Goal: Information Seeking & Learning: Check status

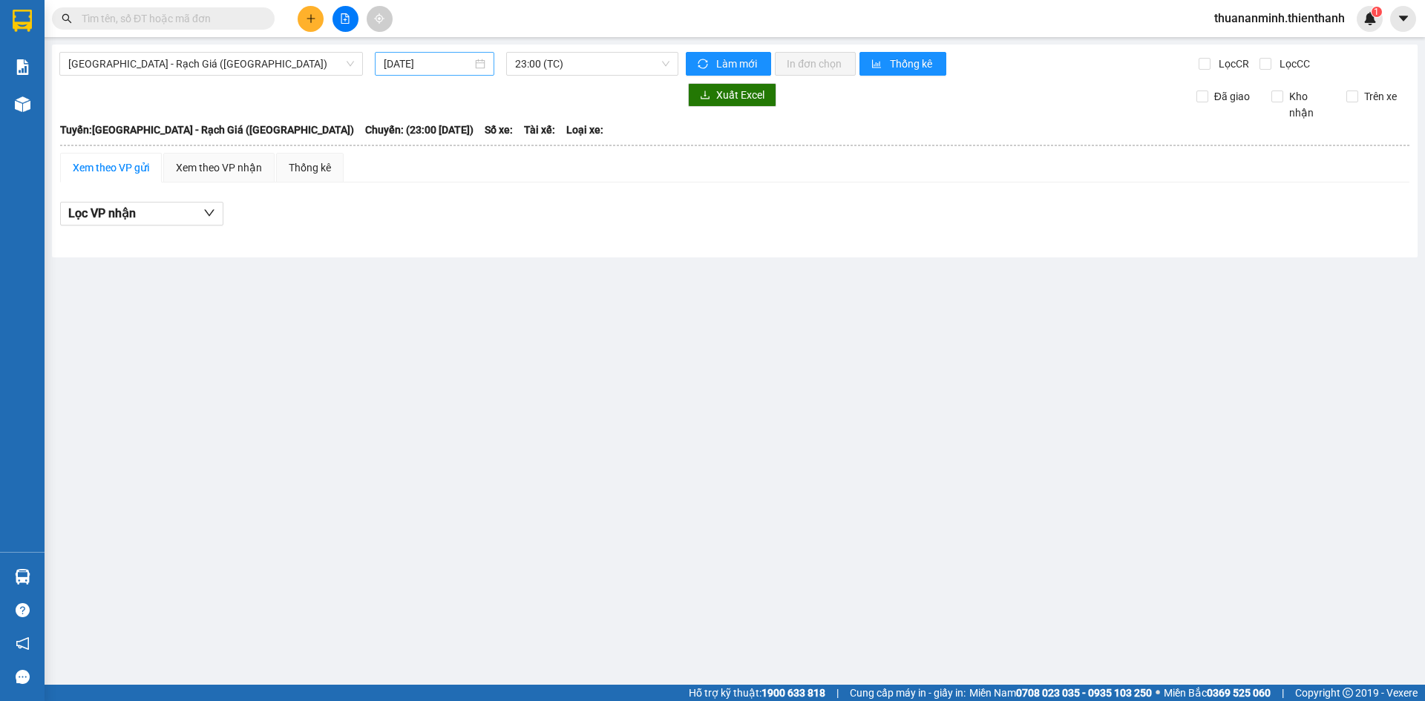
click at [436, 59] on input "[DATE]" at bounding box center [428, 64] width 88 height 16
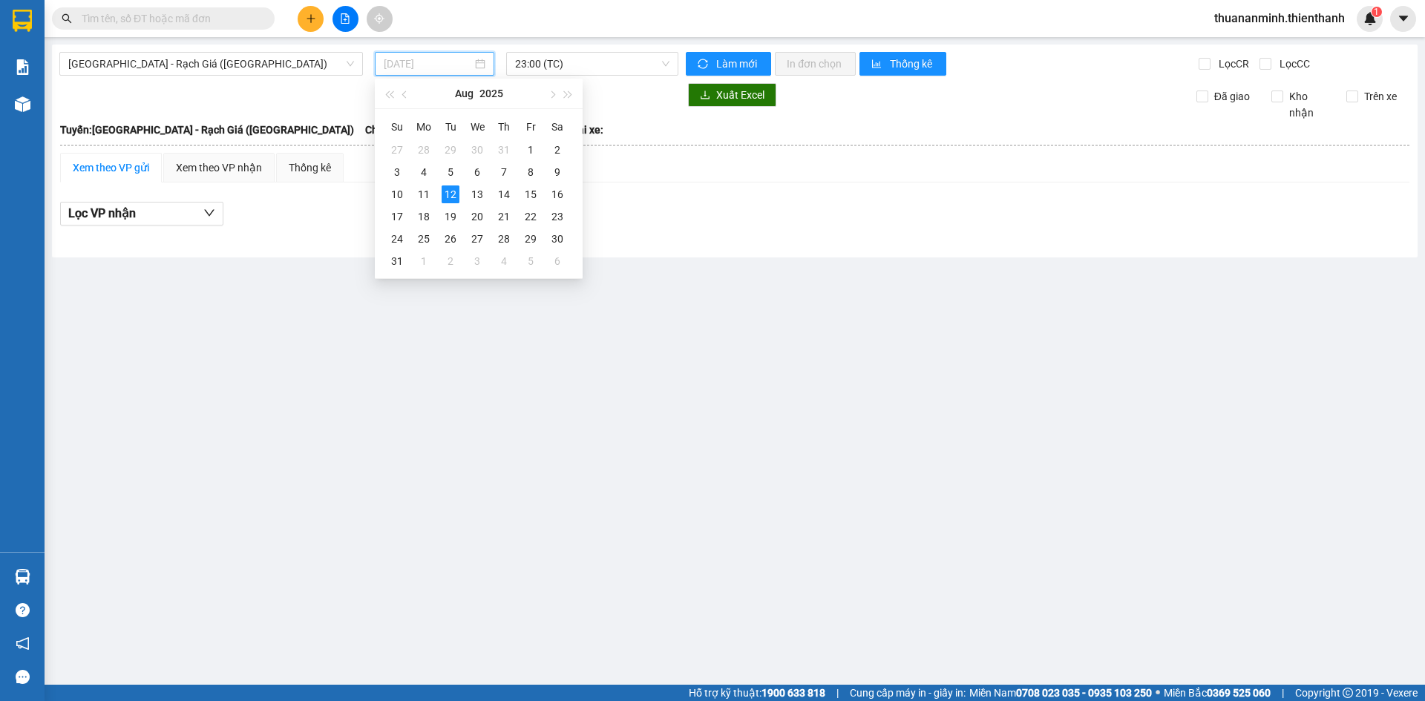
type input "[DATE]"
click at [449, 196] on div "12" at bounding box center [450, 194] width 18 height 18
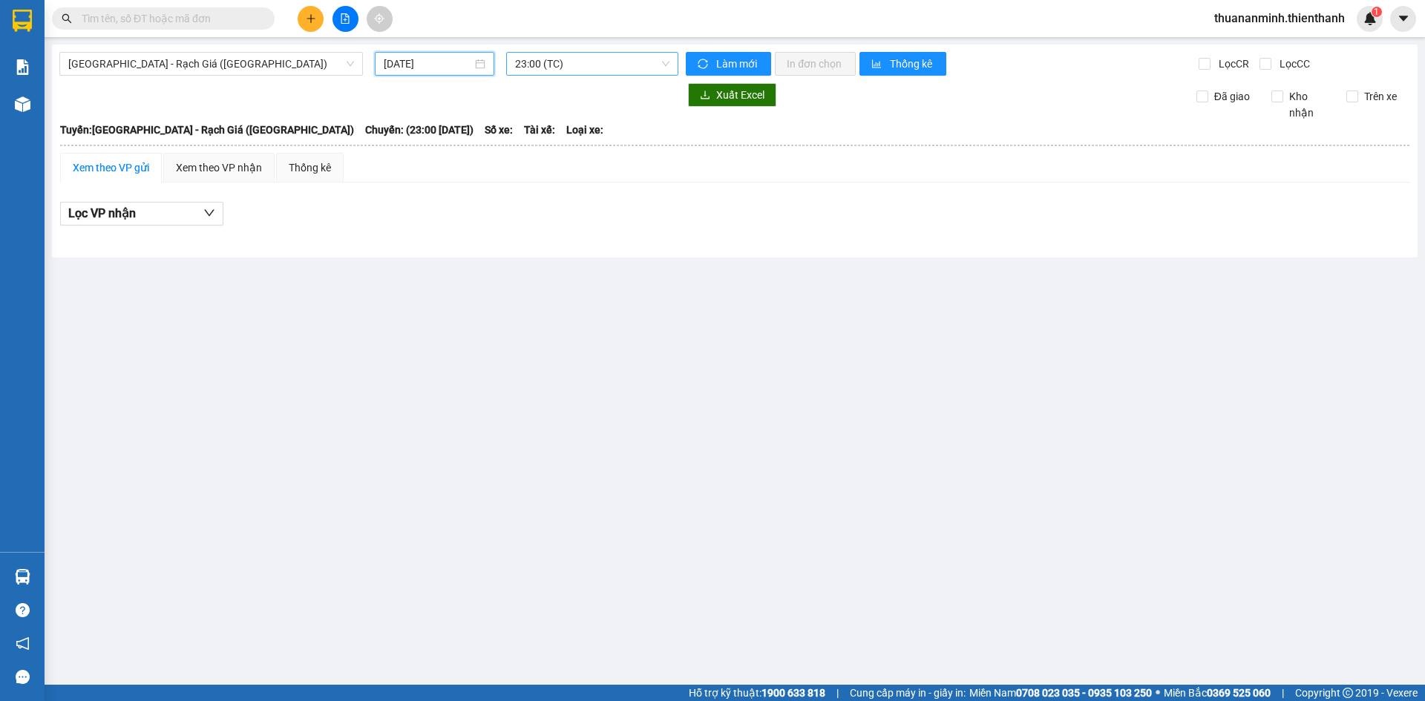
click at [531, 60] on span "23:00 (TC)" at bounding box center [592, 64] width 154 height 22
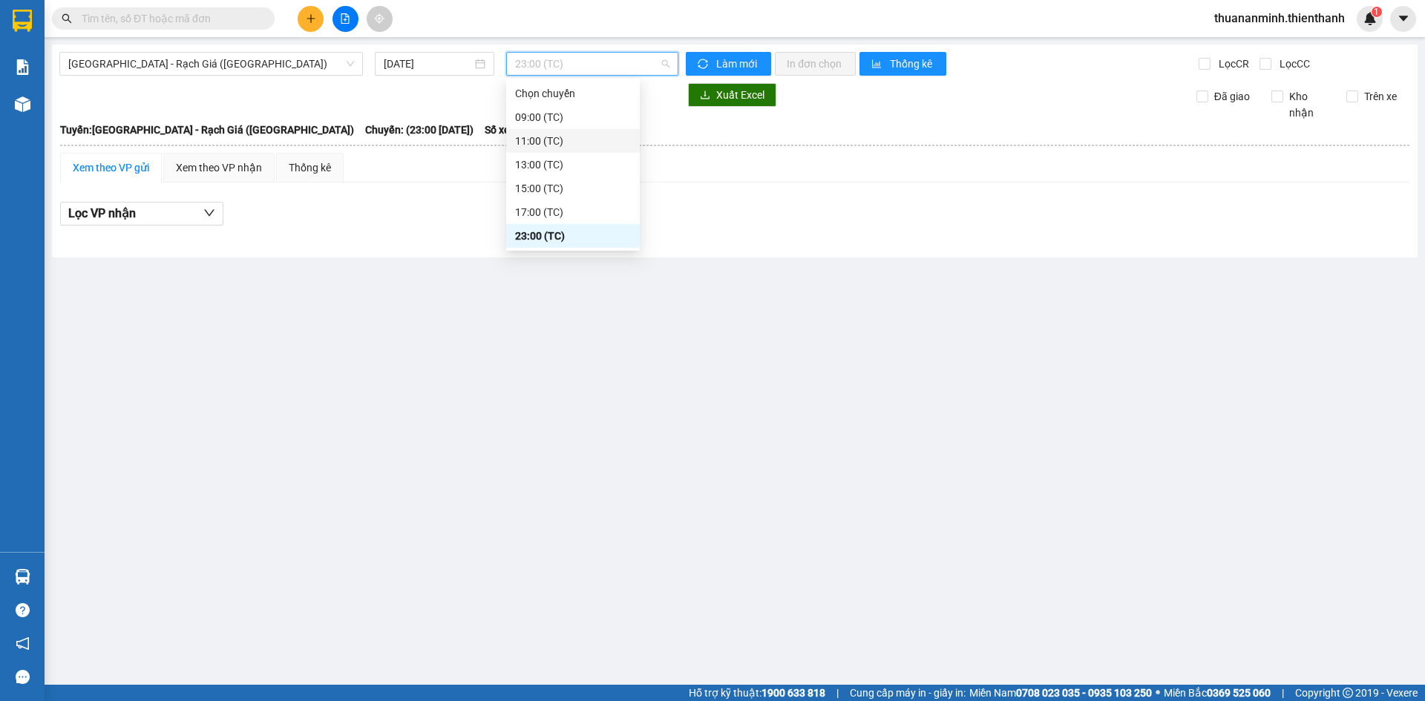
click at [540, 134] on div "11:00 (TC)" at bounding box center [573, 141] width 116 height 16
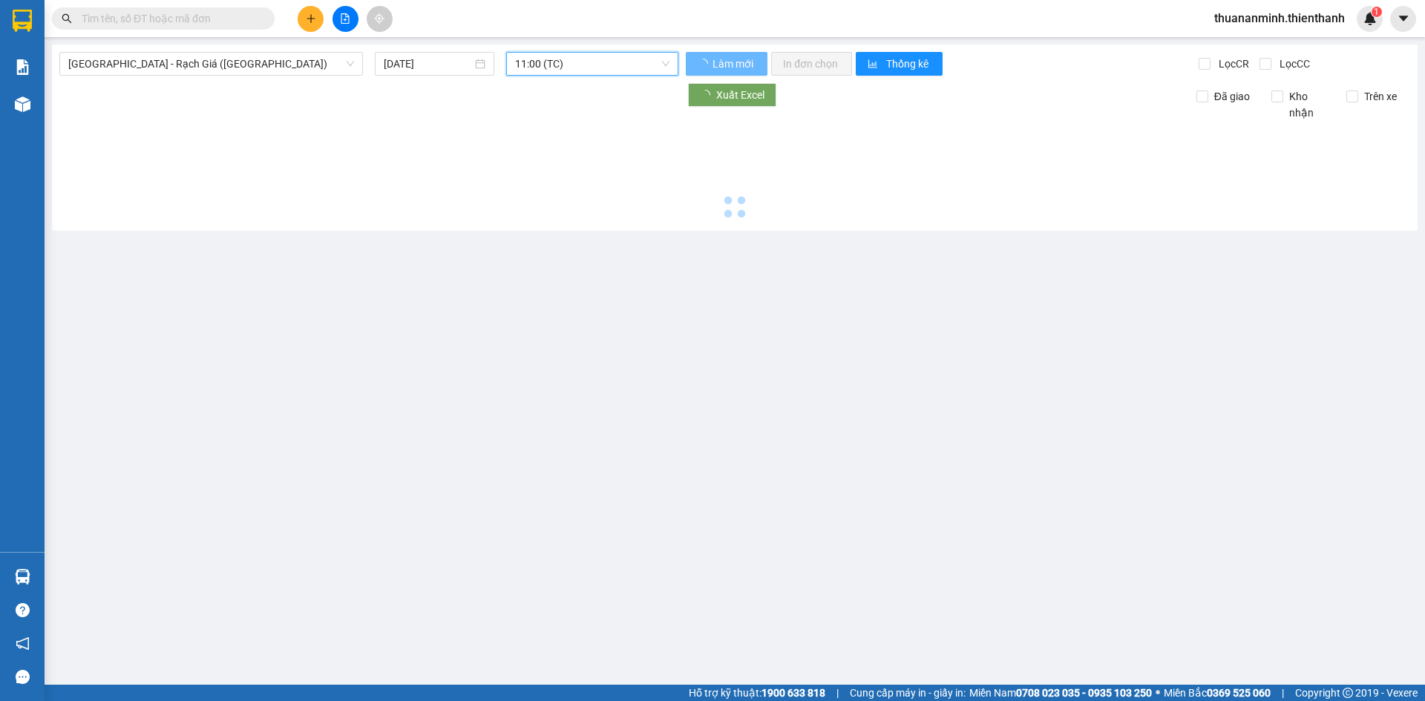
drag, startPoint x: 541, startPoint y: 68, endPoint x: 551, endPoint y: 125, distance: 57.3
click at [543, 76] on div "Sài Gòn - Rạch Giá (Hàng Hoá) 12/08/2025 11:00 11:00 (TC) Làm mới In đơn chọn T…" at bounding box center [734, 138] width 1365 height 186
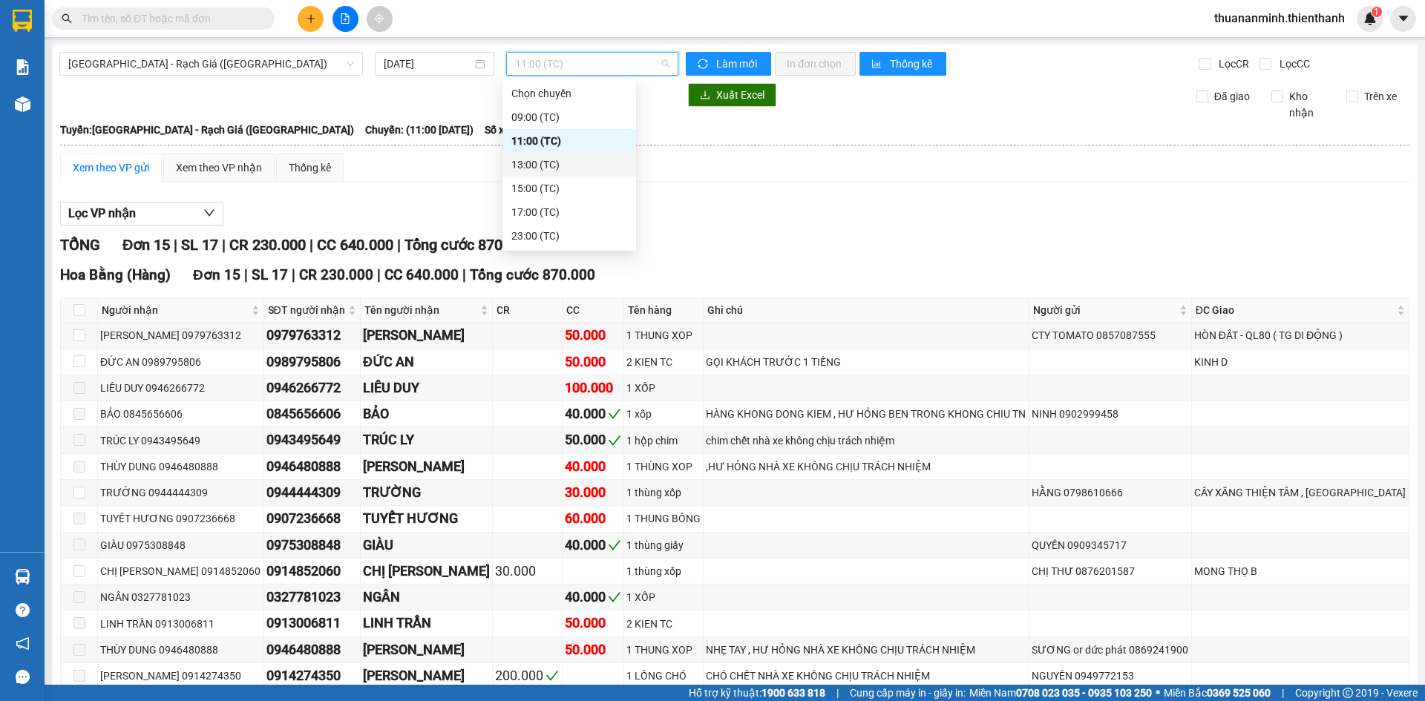
click at [540, 160] on div "13:00 (TC)" at bounding box center [569, 165] width 116 height 16
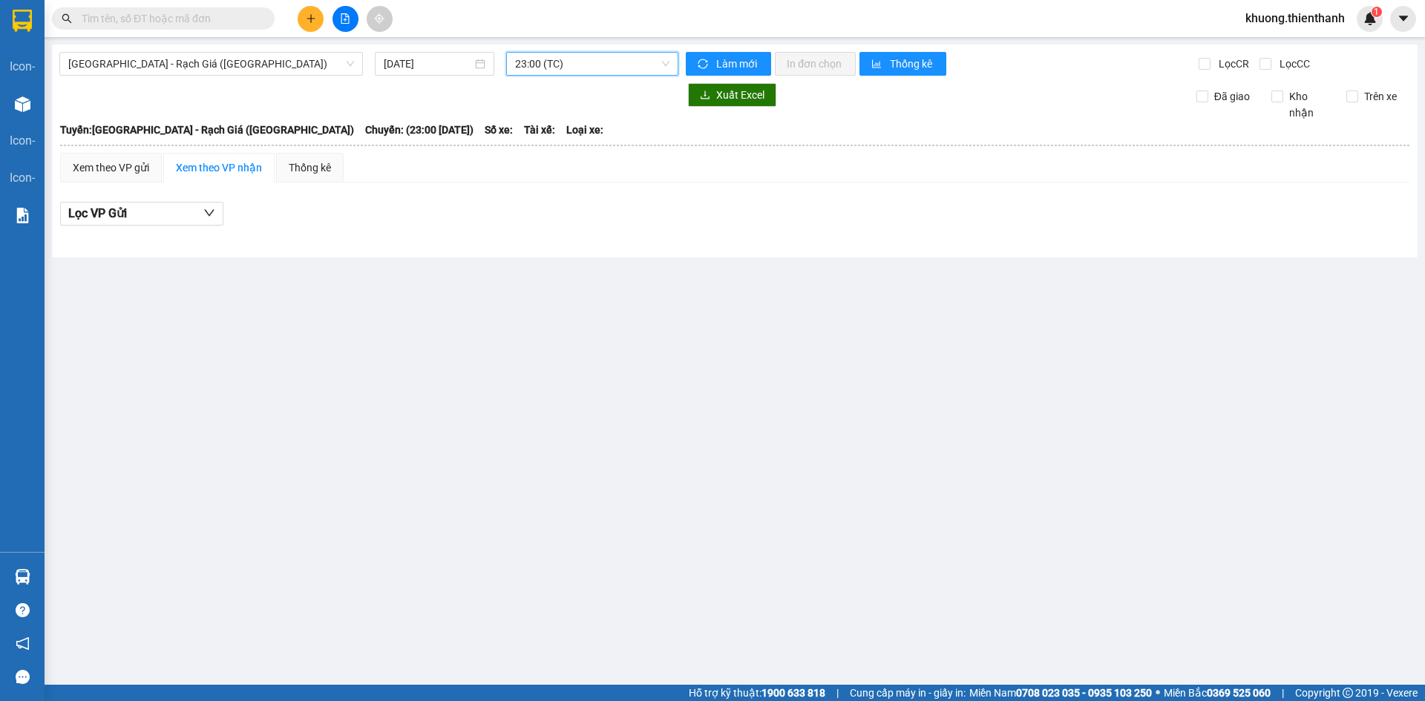
click at [602, 45] on div "[GEOGRAPHIC_DATA] - Rạch Giá ([GEOGRAPHIC_DATA]) [DATE] 23:00 23:00 (TC) Làm mớ…" at bounding box center [734, 151] width 1365 height 213
click at [583, 75] on div "23:00 (TC)" at bounding box center [592, 64] width 172 height 24
click at [548, 115] on div "09:00 (TC)" at bounding box center [573, 117] width 116 height 16
click at [546, 64] on span "09:00 (TC)" at bounding box center [592, 64] width 154 height 22
click at [537, 136] on div "11:00 (TC)" at bounding box center [573, 141] width 116 height 16
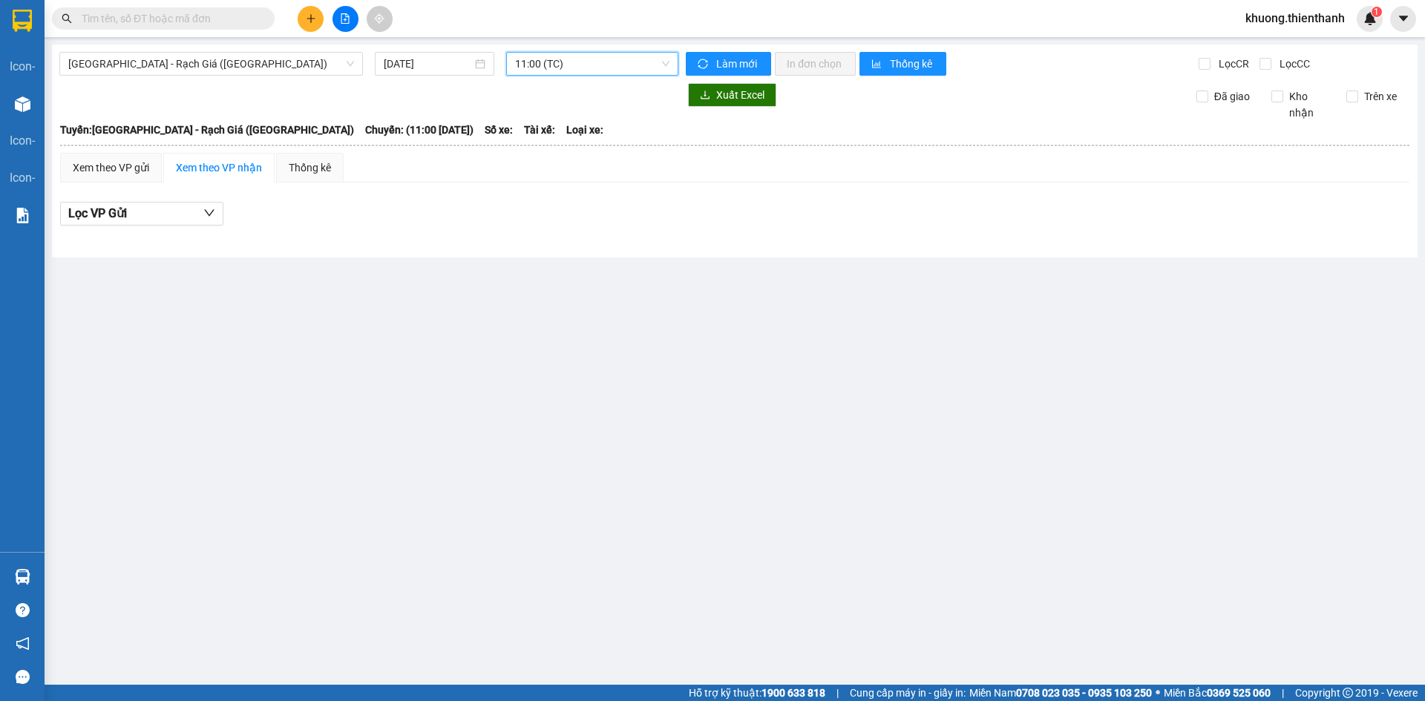
click at [535, 61] on span "11:00 (TC)" at bounding box center [592, 64] width 154 height 22
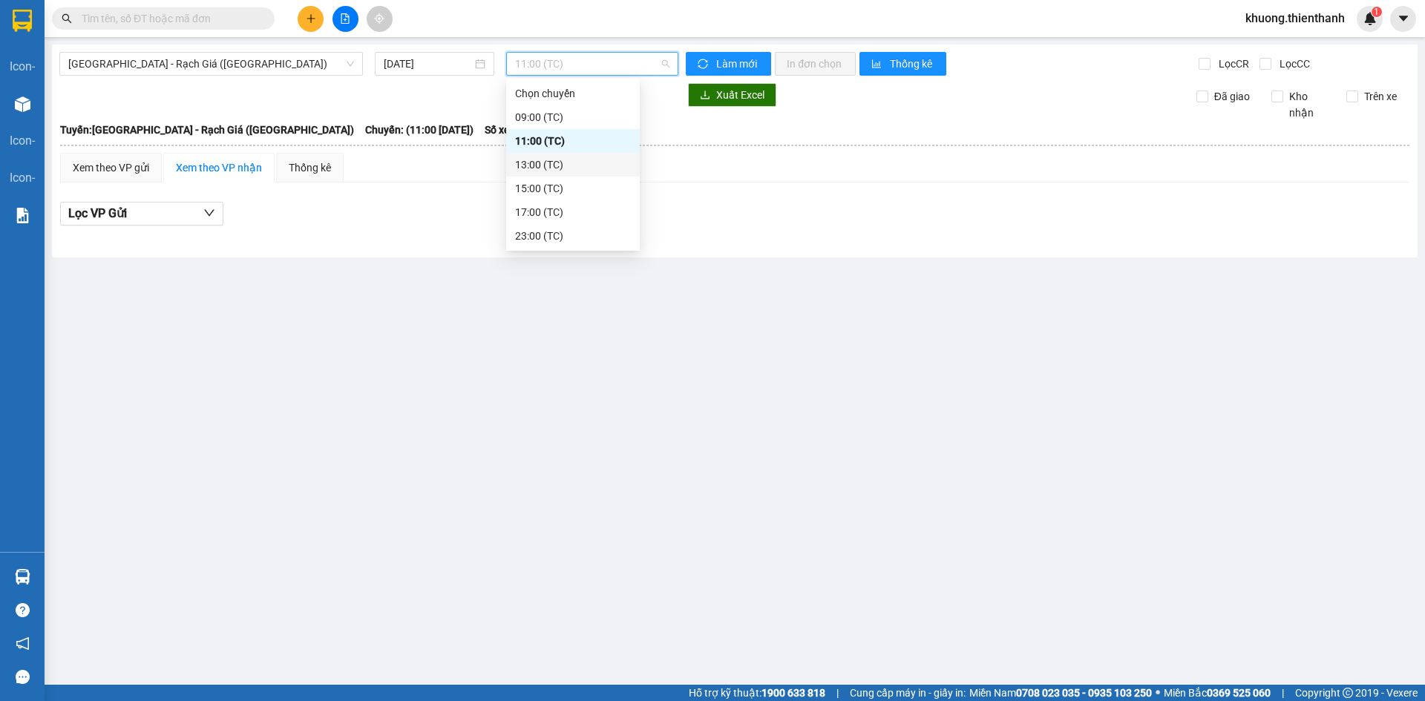
click at [545, 168] on div "13:00 (TC)" at bounding box center [573, 165] width 116 height 16
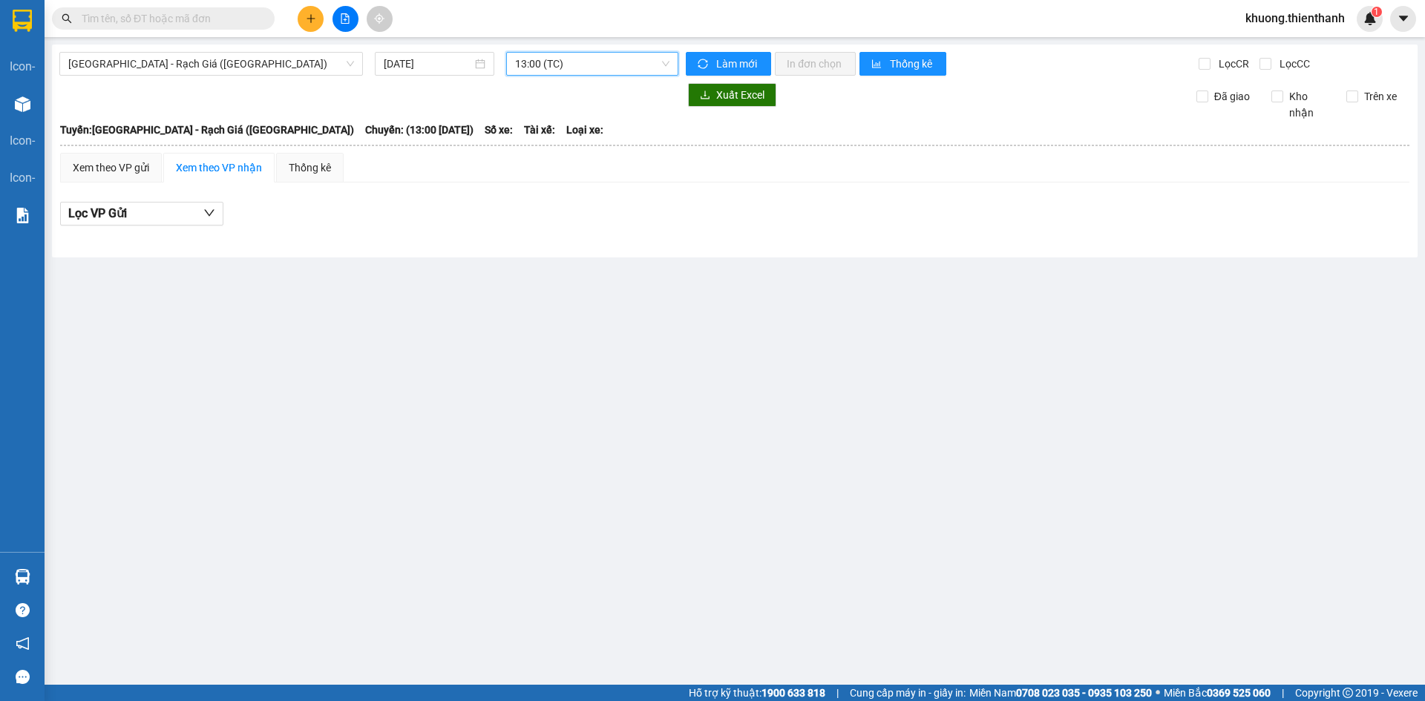
click at [542, 71] on span "13:00 (TC)" at bounding box center [592, 64] width 154 height 22
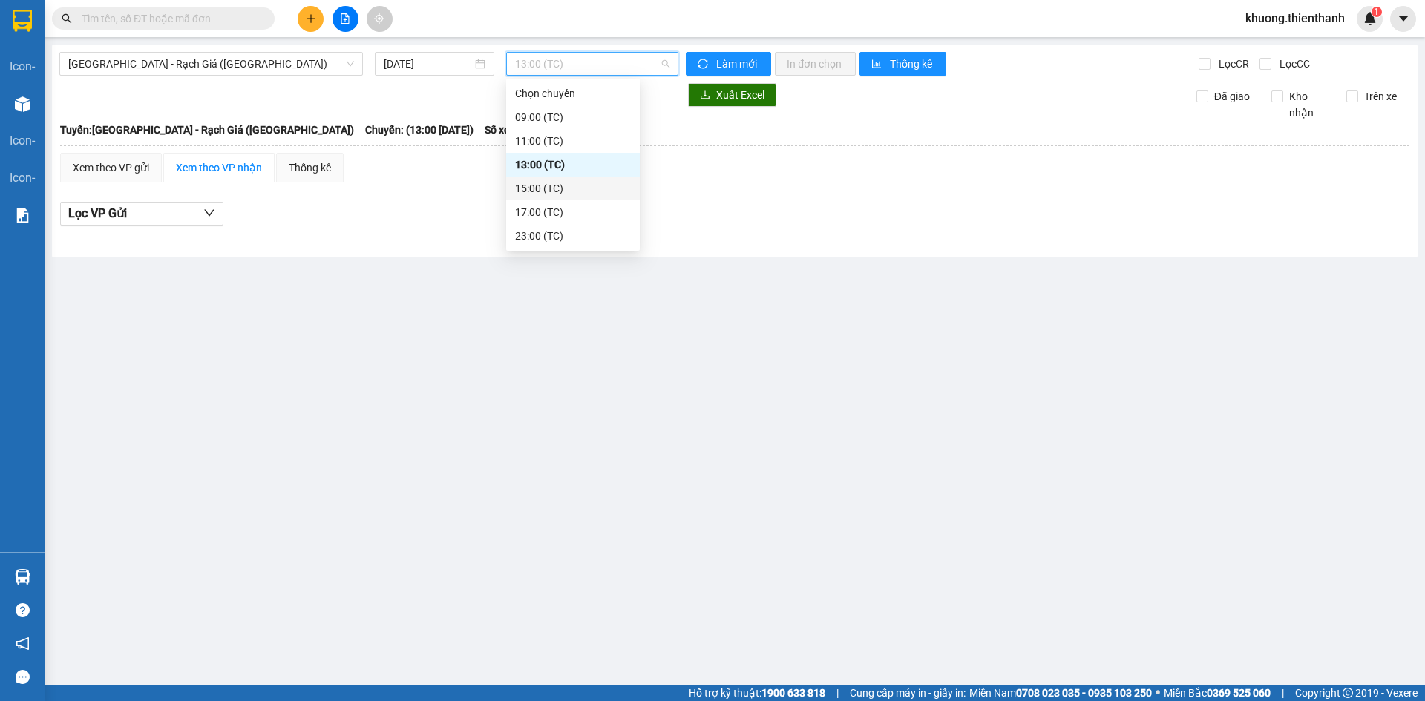
click at [548, 189] on div "15:00 (TC)" at bounding box center [573, 188] width 116 height 16
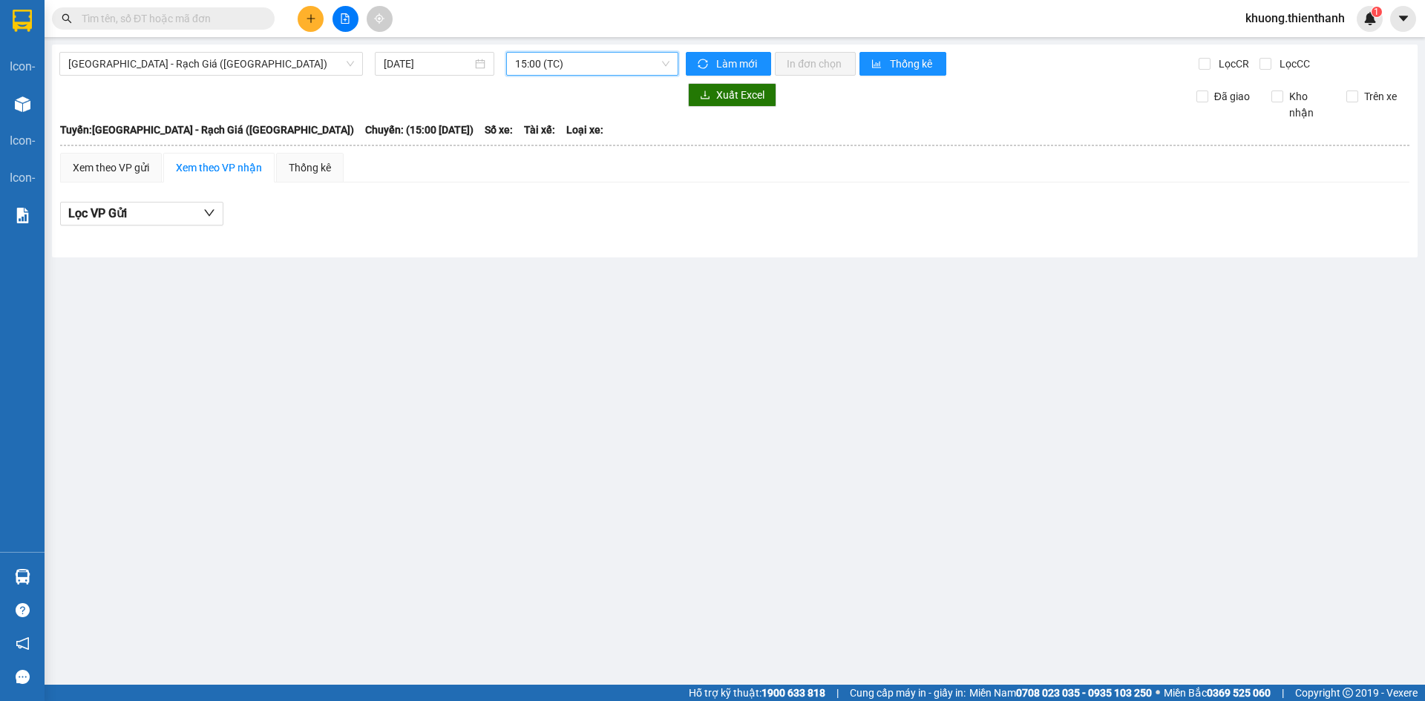
click at [537, 68] on span "15:00 (TC)" at bounding box center [592, 64] width 154 height 22
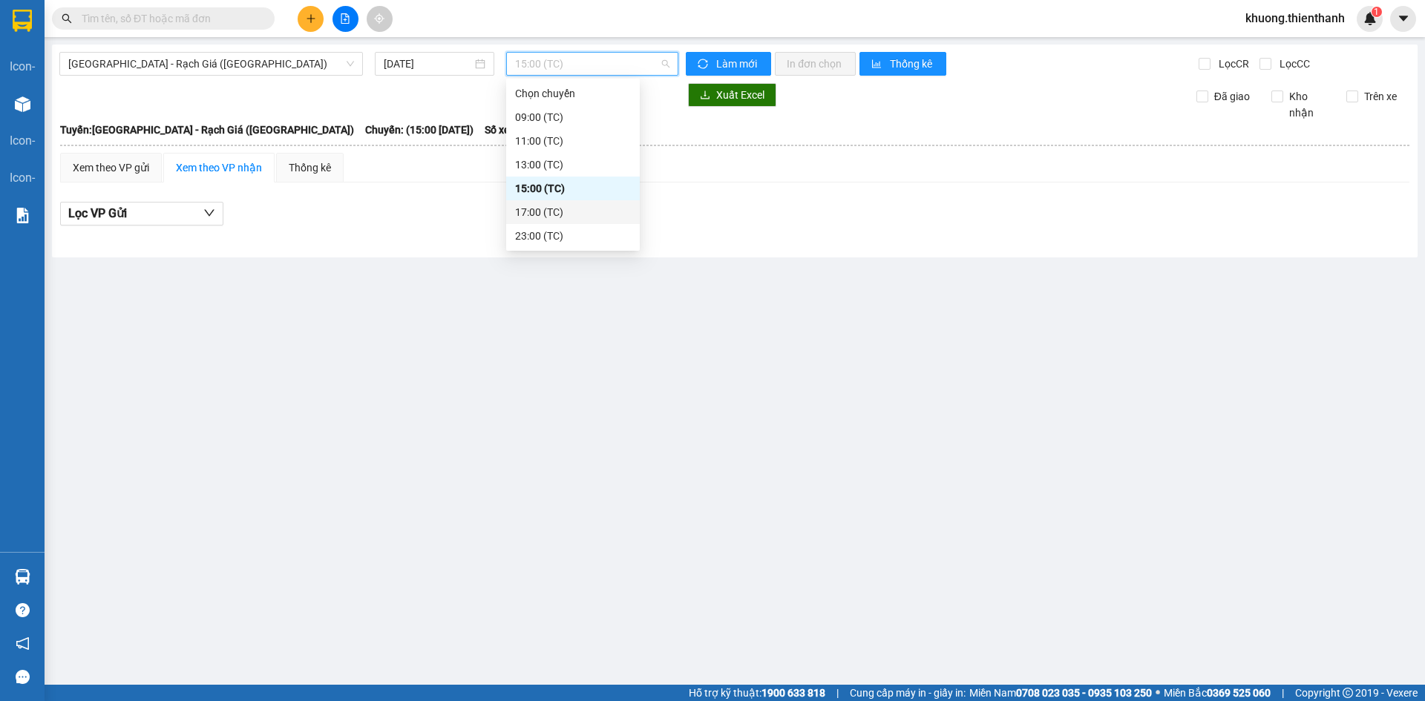
click at [550, 208] on div "17:00 (TC)" at bounding box center [573, 212] width 116 height 16
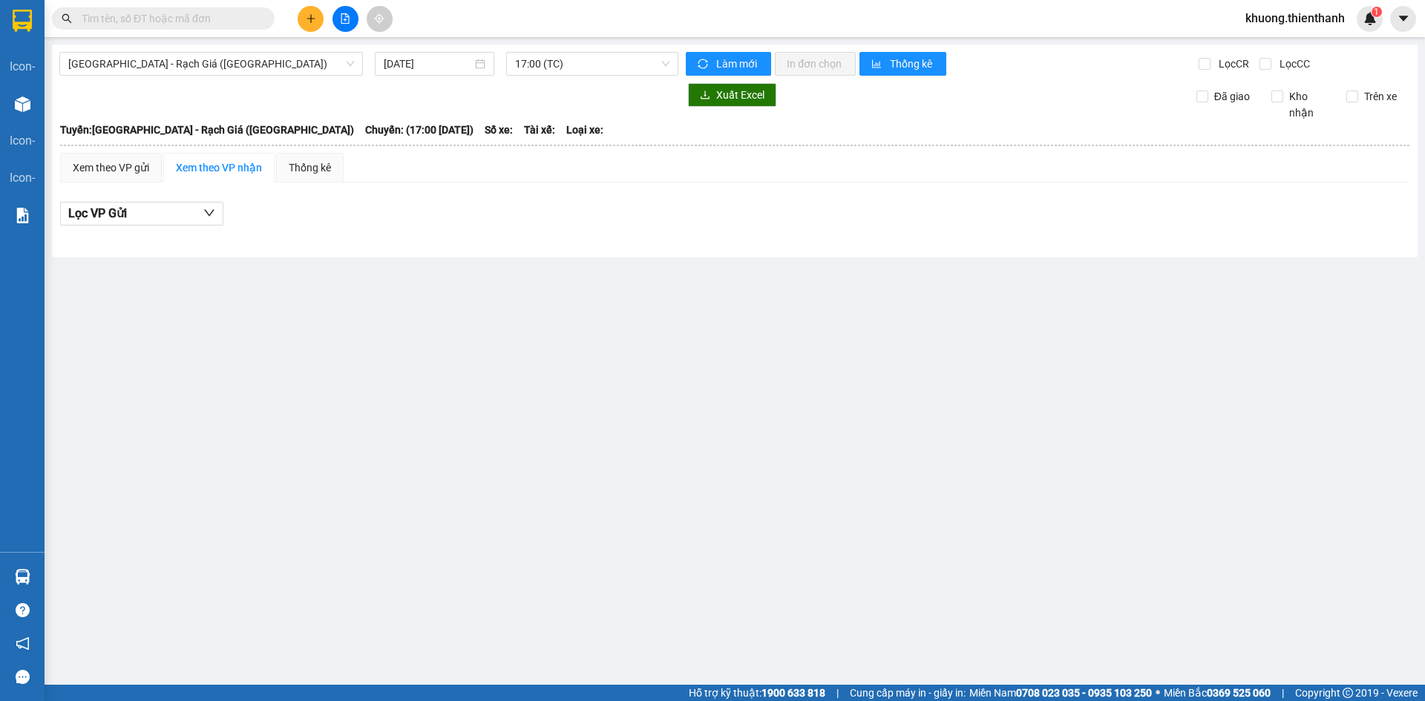
click at [533, 50] on div "[GEOGRAPHIC_DATA] - Rạch Giá ([GEOGRAPHIC_DATA]) [DATE] 17:00 (TC) Làm mới In đ…" at bounding box center [734, 151] width 1365 height 213
click at [542, 69] on span "17:00 (TC)" at bounding box center [592, 64] width 154 height 22
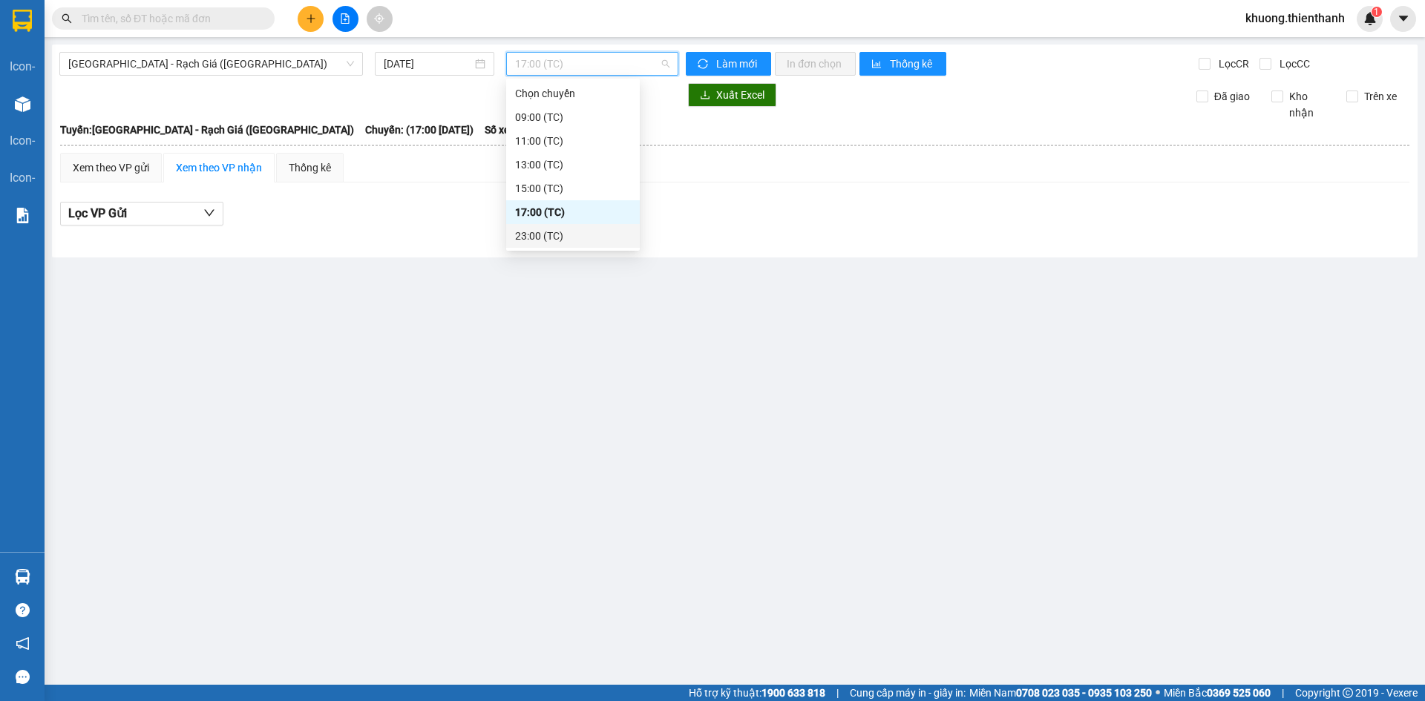
click at [548, 230] on div "23:00 (TC)" at bounding box center [573, 236] width 116 height 16
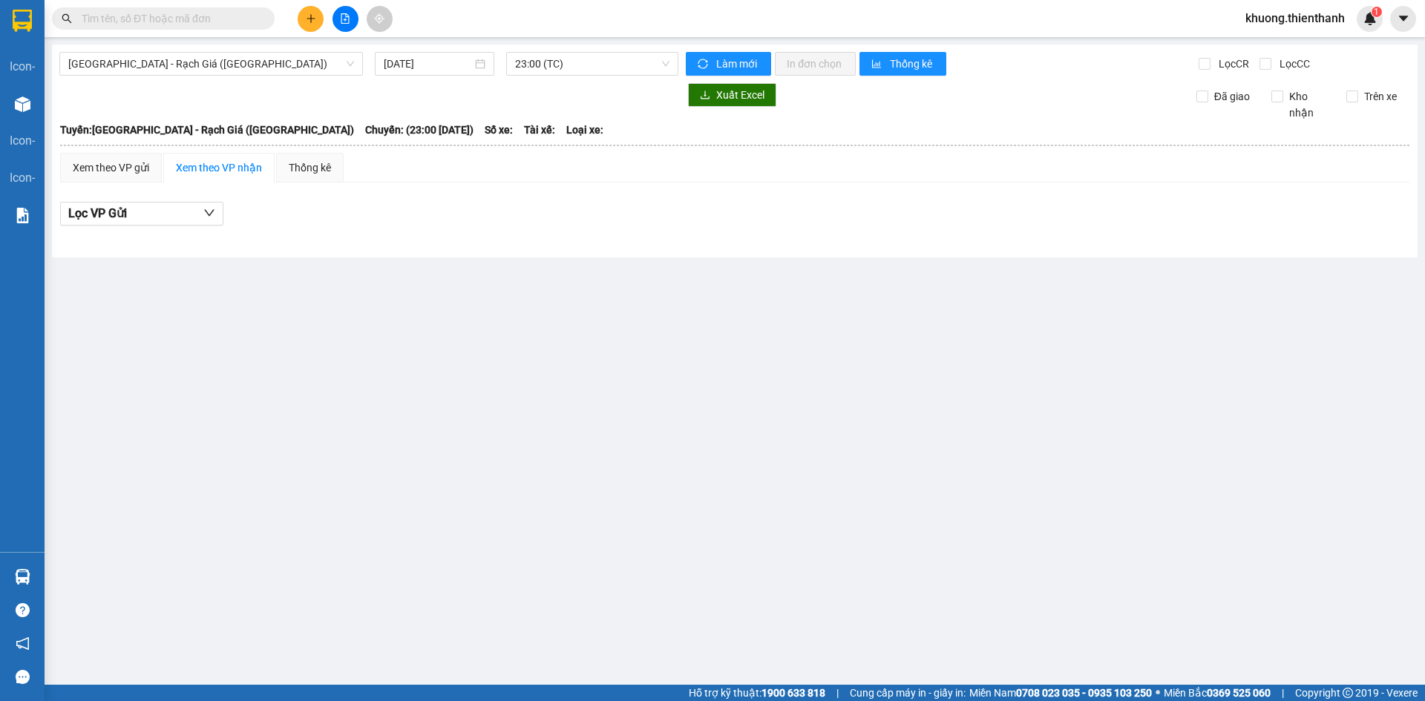
drag, startPoint x: 818, startPoint y: 319, endPoint x: 1028, endPoint y: 113, distance: 294.4
click at [830, 306] on main "[GEOGRAPHIC_DATA] - Rạch Giá ([GEOGRAPHIC_DATA]) [DATE] 23:00 (TC) Làm mới In đ…" at bounding box center [712, 342] width 1425 height 685
click at [463, 70] on input "[DATE]" at bounding box center [428, 64] width 88 height 16
click at [621, 119] on div "Xuất Excel Đã giao Kho nhận Trên xe" at bounding box center [734, 102] width 1350 height 38
click at [544, 58] on span "23:00 (TC)" at bounding box center [592, 64] width 154 height 22
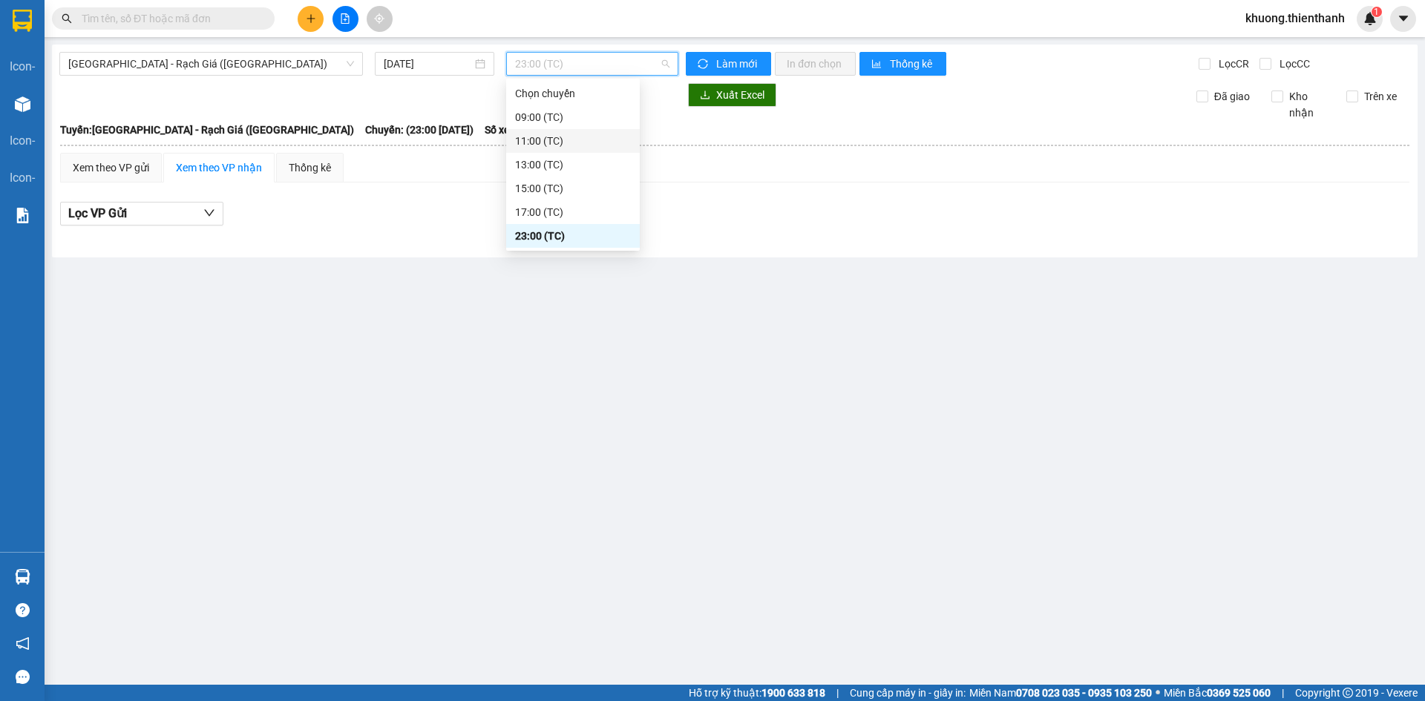
click at [545, 138] on div "11:00 (TC)" at bounding box center [573, 141] width 116 height 16
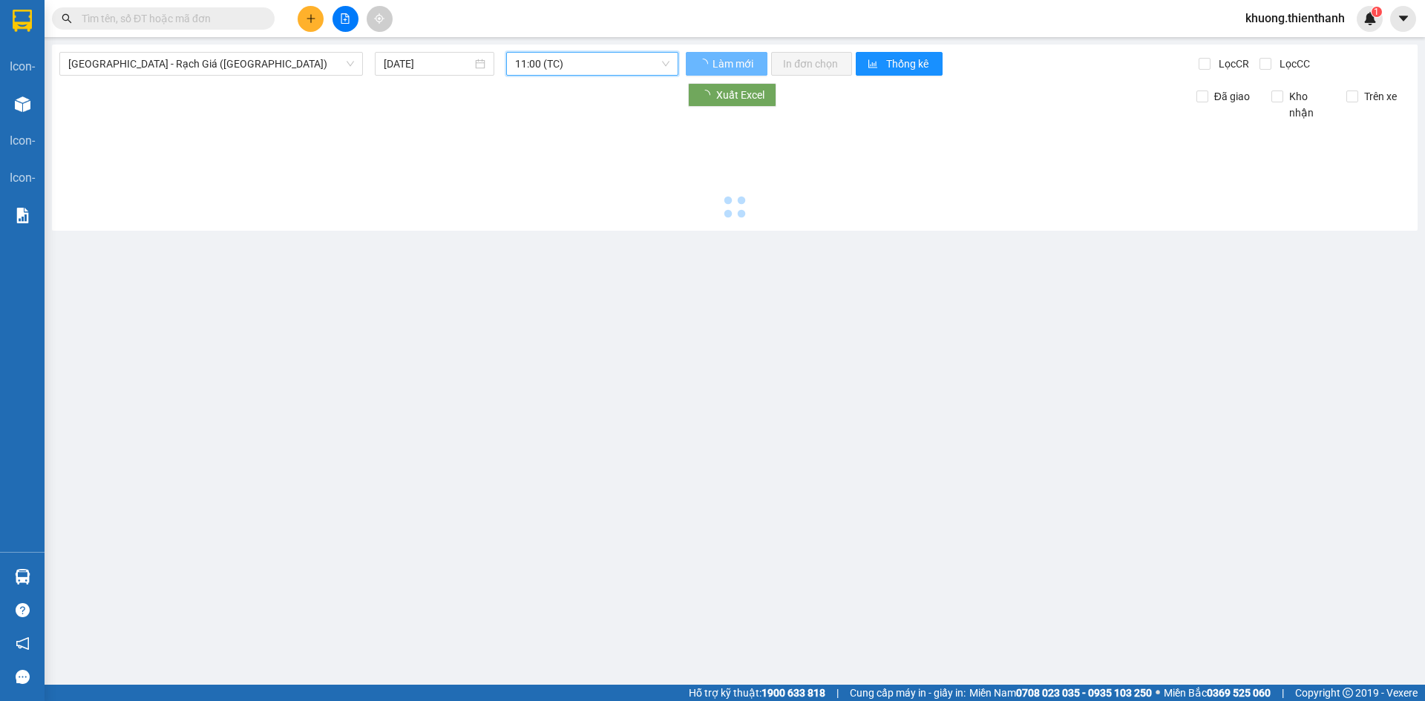
click at [529, 64] on span "11:00 (TC)" at bounding box center [592, 64] width 154 height 22
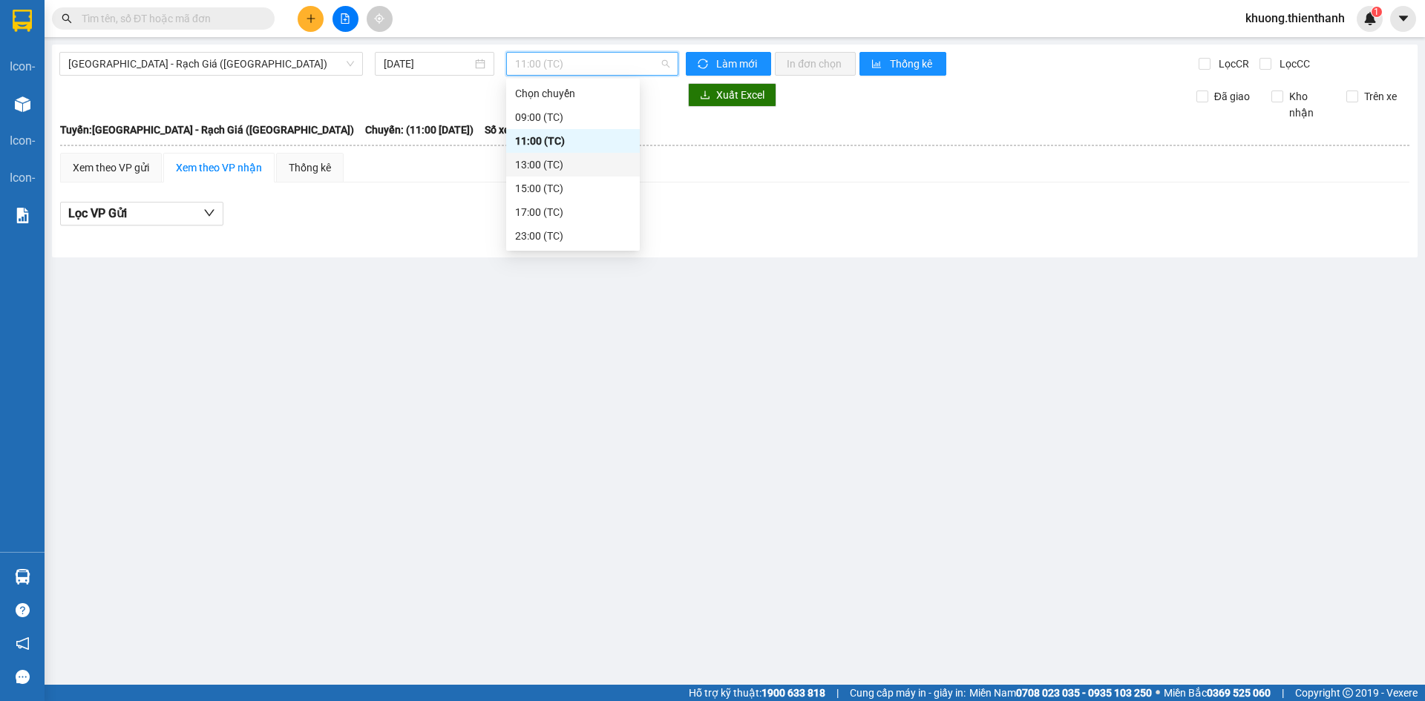
click at [545, 171] on div "13:00 (TC)" at bounding box center [573, 165] width 116 height 16
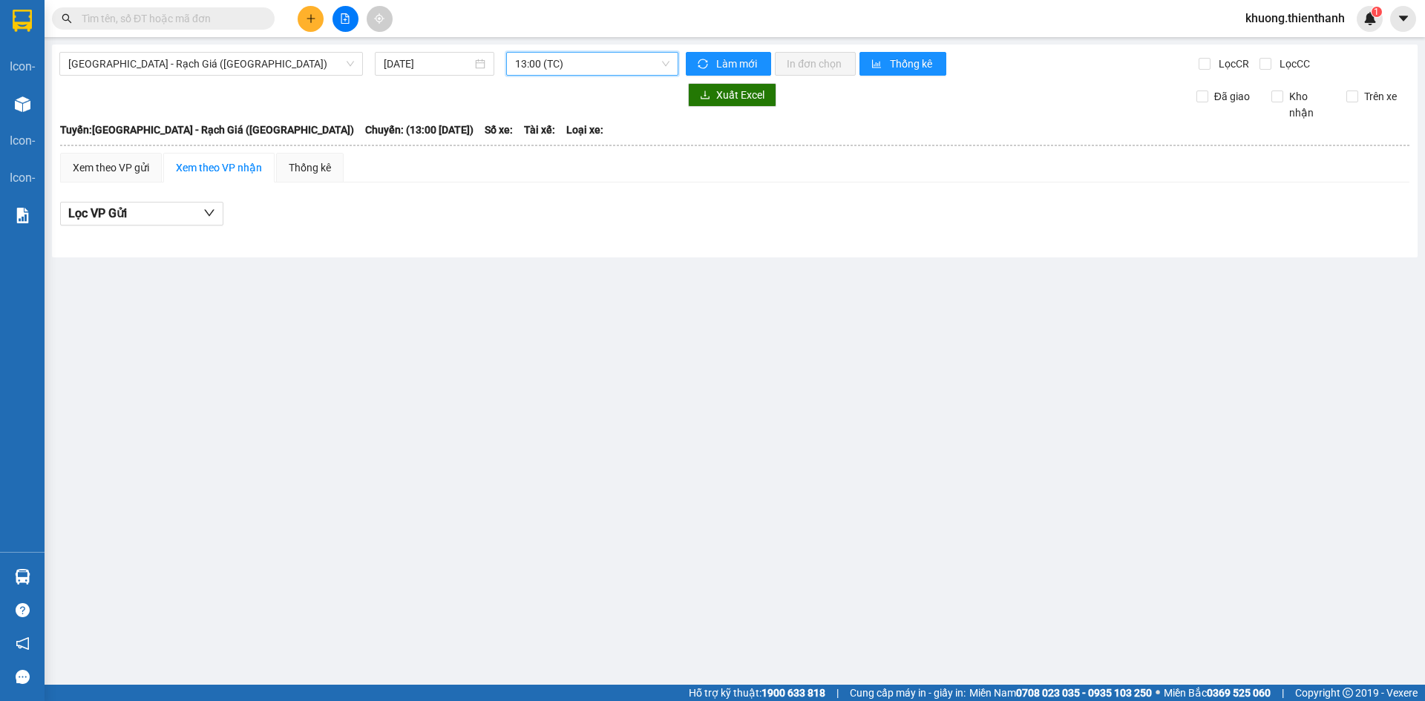
click at [543, 54] on span "13:00 (TC)" at bounding box center [592, 64] width 154 height 22
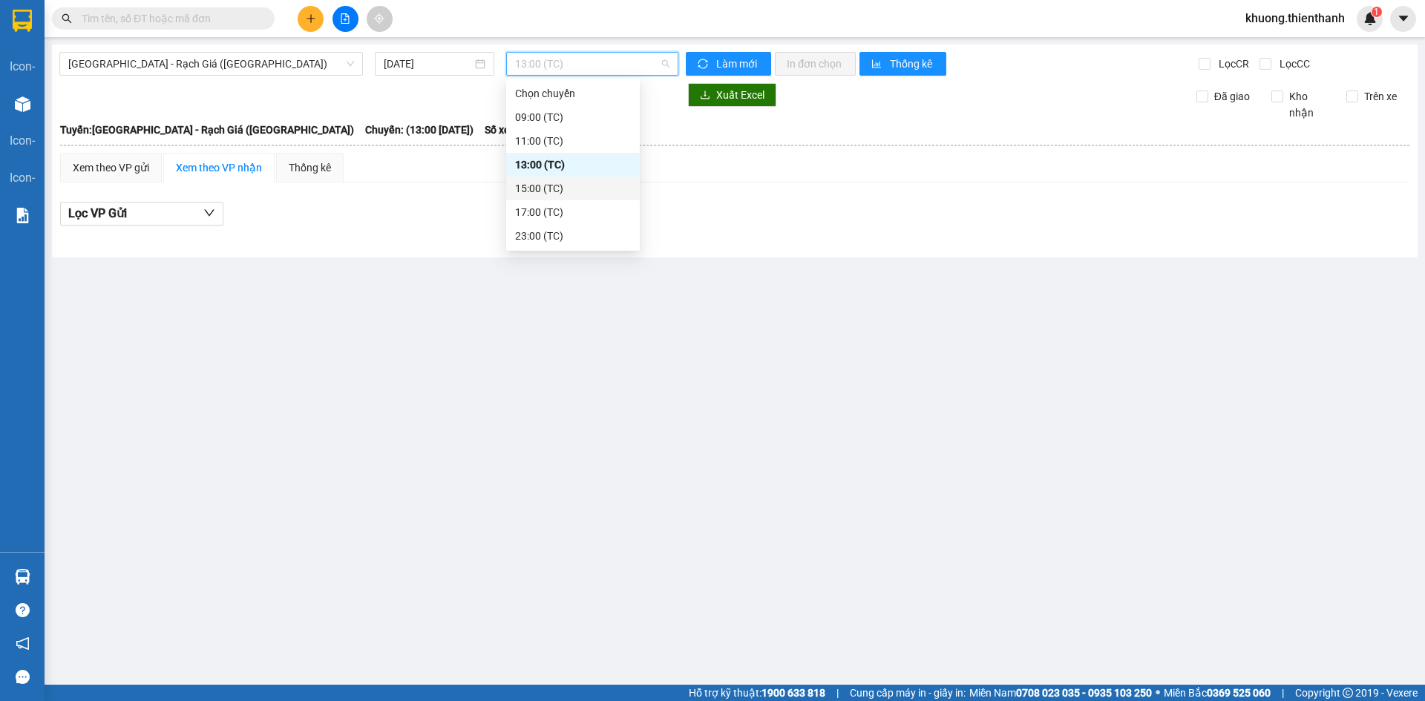
click at [555, 183] on div "15:00 (TC)" at bounding box center [573, 188] width 116 height 16
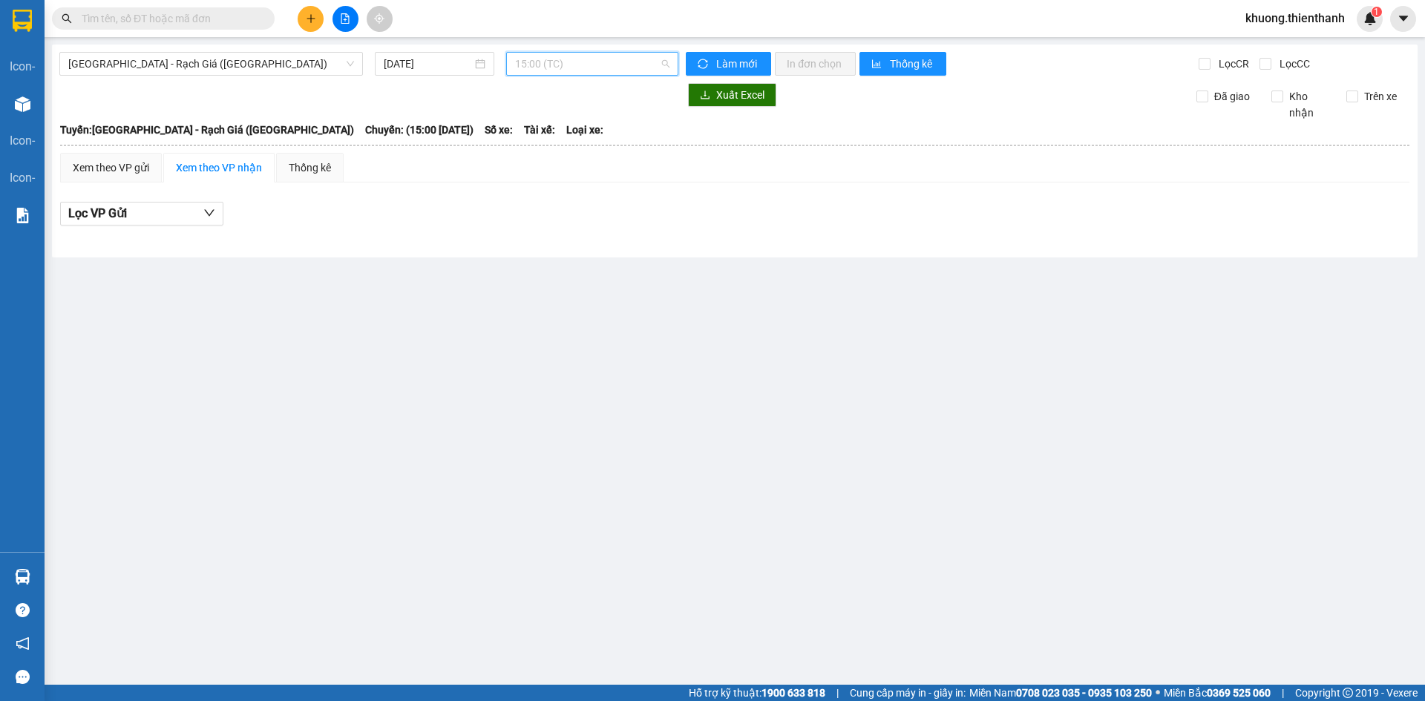
click at [551, 65] on span "15:00 (TC)" at bounding box center [592, 64] width 154 height 22
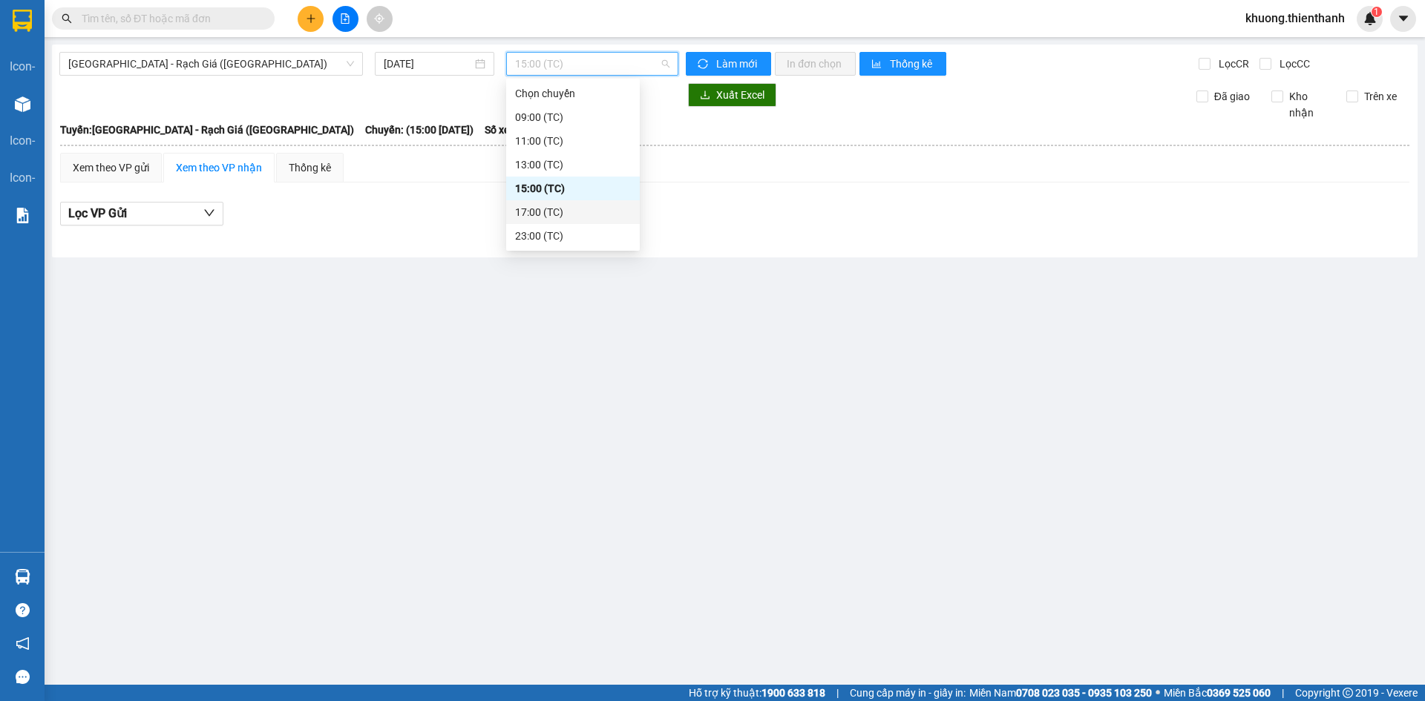
click at [550, 217] on div "17:00 (TC)" at bounding box center [573, 212] width 116 height 16
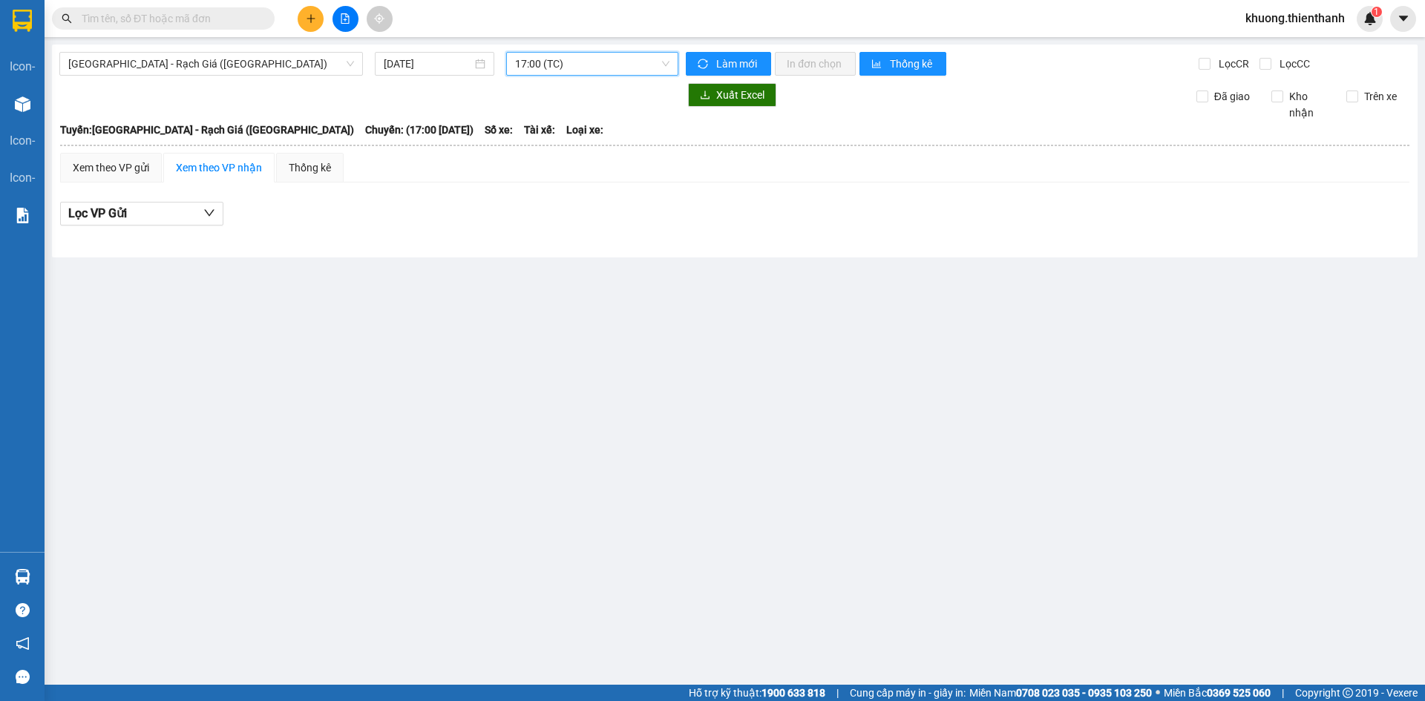
click at [550, 67] on span "17:00 (TC)" at bounding box center [592, 64] width 154 height 22
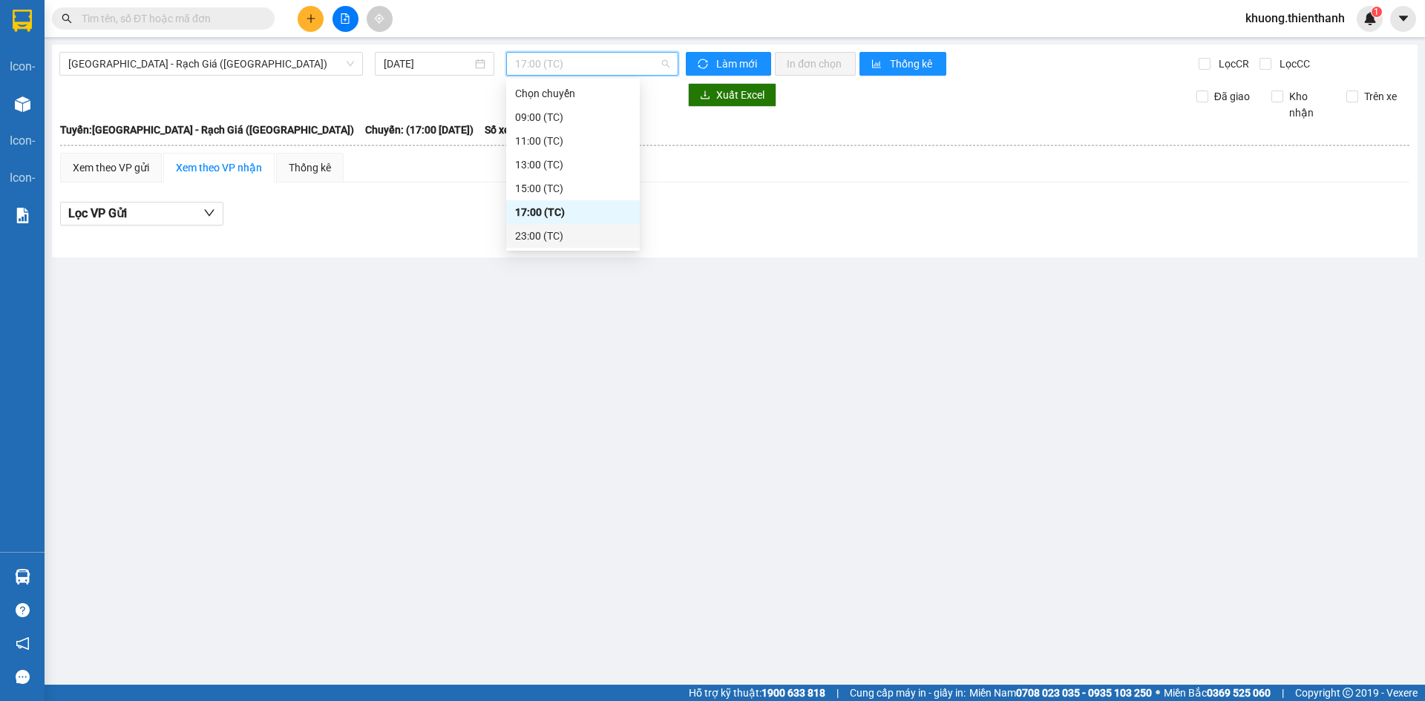
click at [546, 233] on div "23:00 (TC)" at bounding box center [573, 236] width 116 height 16
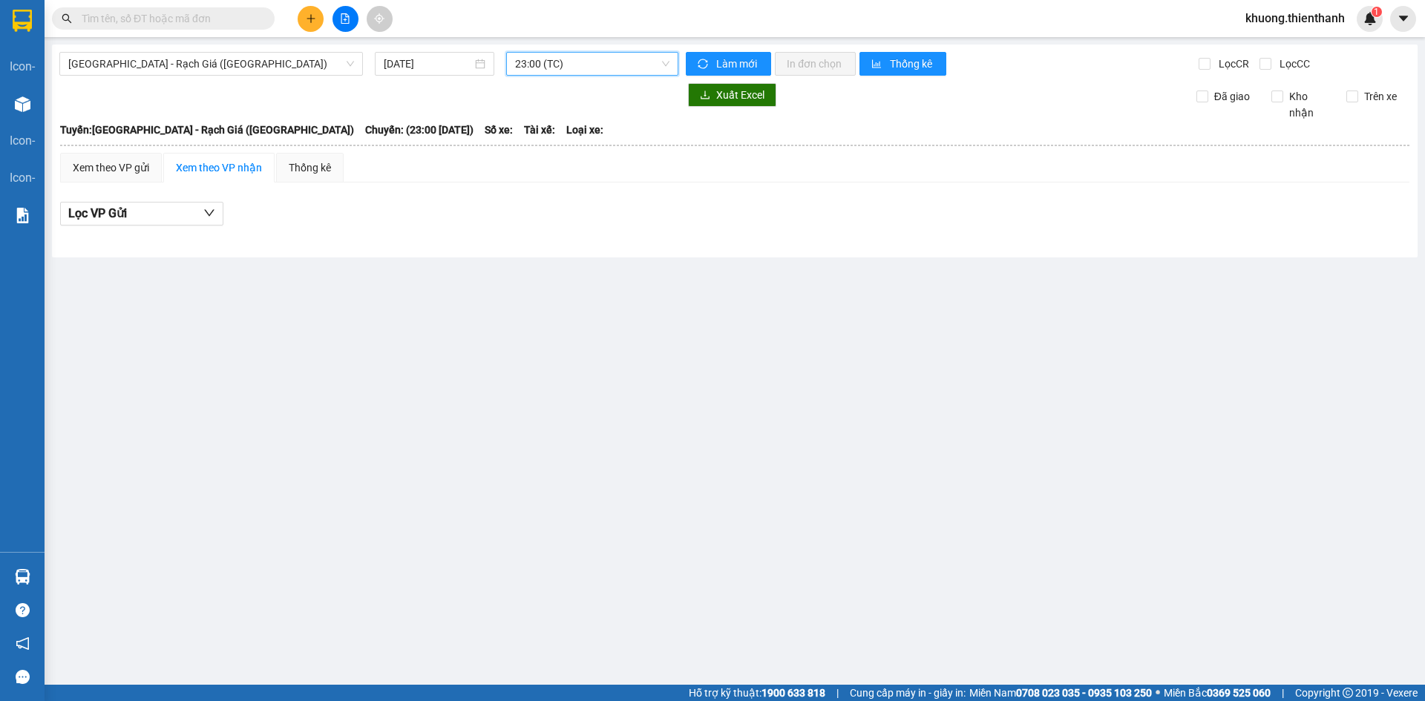
click at [615, 358] on main "[GEOGRAPHIC_DATA] - Rạch Giá ([GEOGRAPHIC_DATA]) [DATE] 23:00 23:00 (TC) Làm mớ…" at bounding box center [712, 342] width 1425 height 685
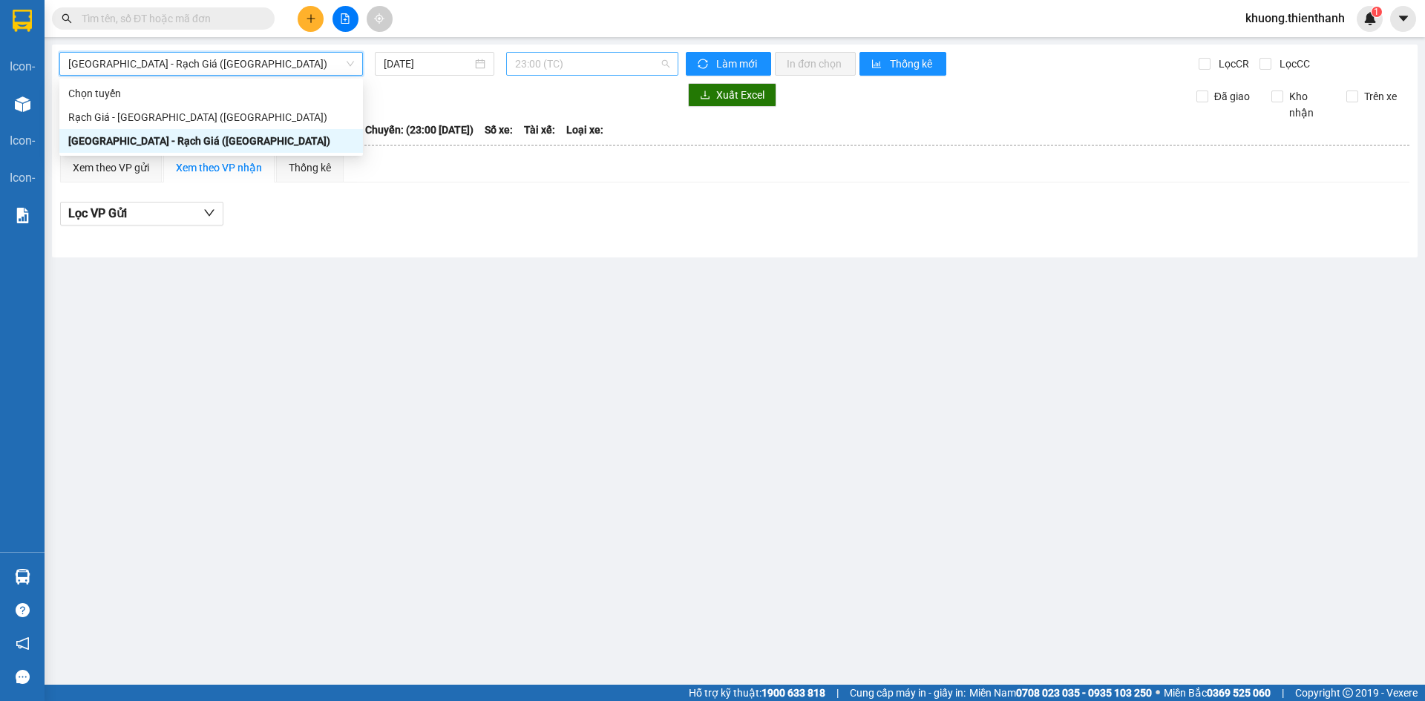
click at [577, 64] on span "23:00 (TC)" at bounding box center [592, 64] width 154 height 22
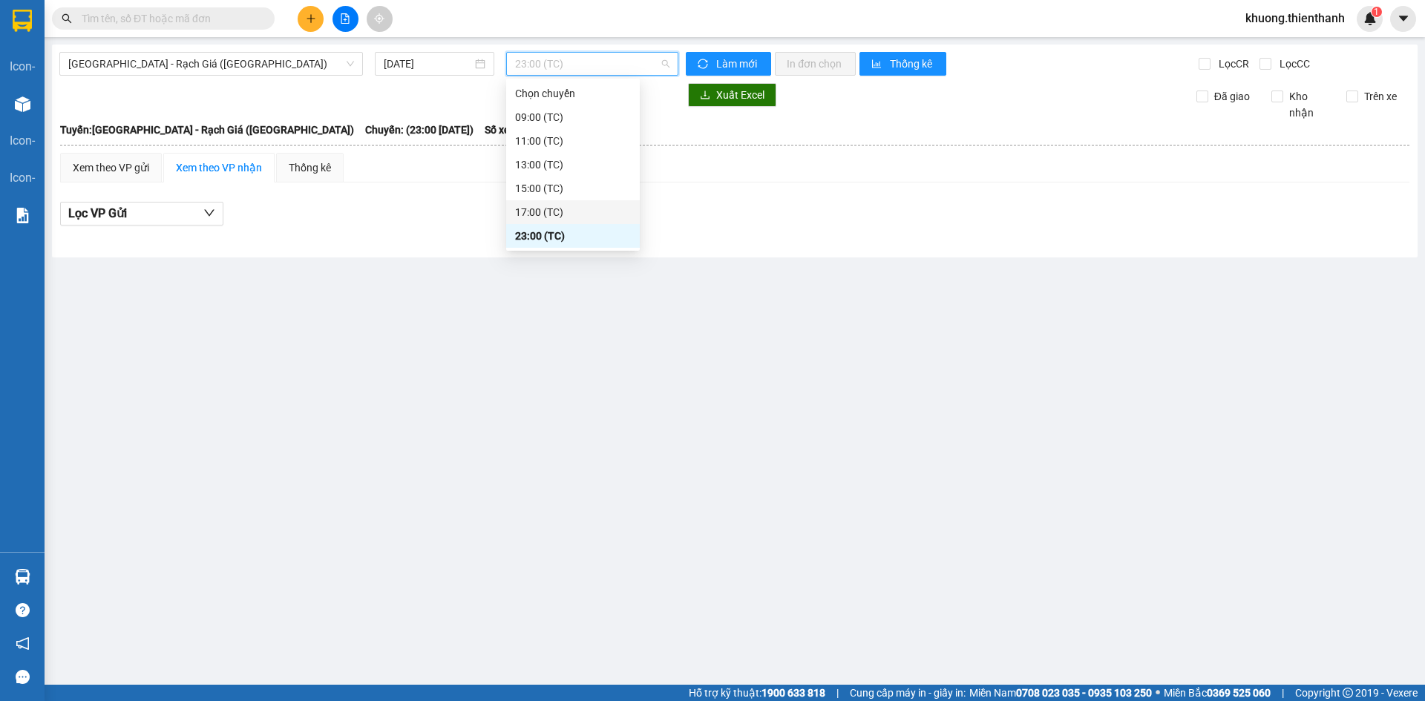
click at [533, 215] on div "17:00 (TC)" at bounding box center [573, 212] width 116 height 16
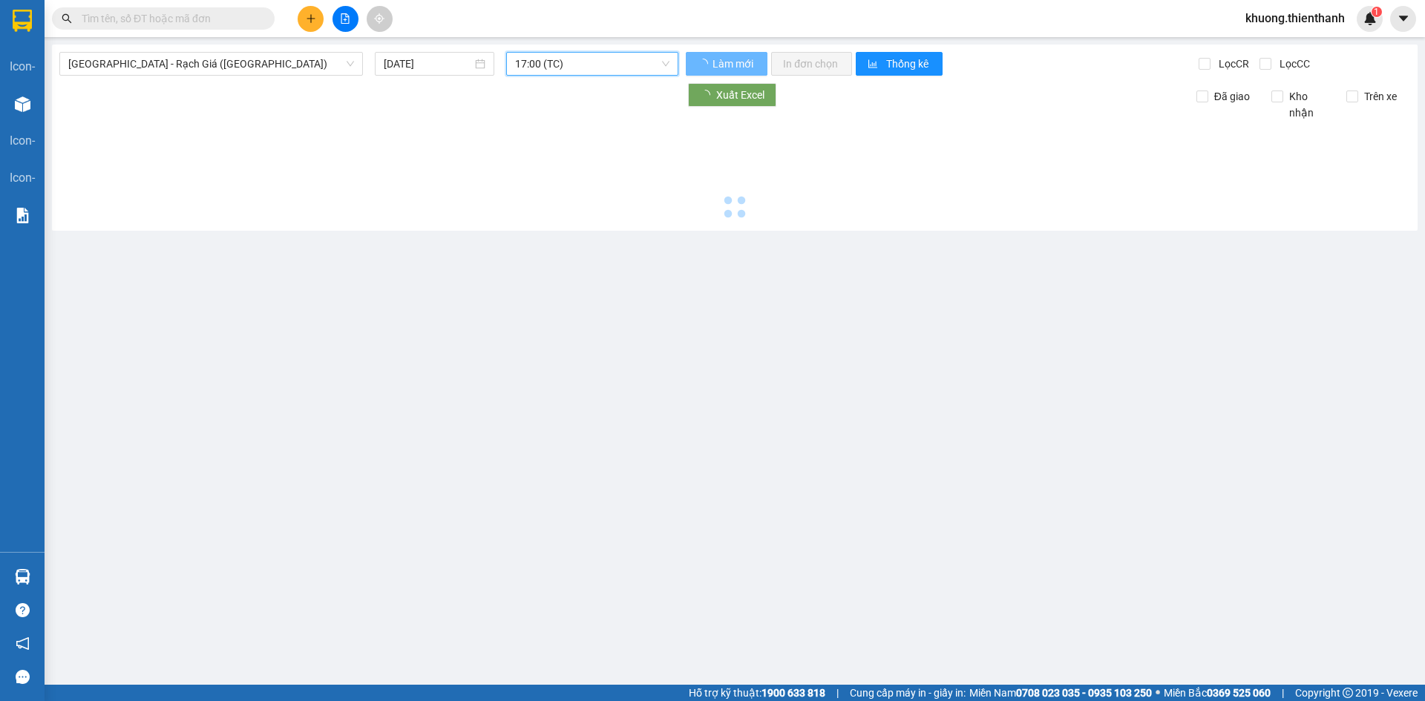
click at [554, 51] on div "Sài Gòn - Rạch Giá (Hàng Hoá) 12/08/2025 17:00 17:00 (TC) Làm mới In đơn chọn T…" at bounding box center [734, 138] width 1365 height 186
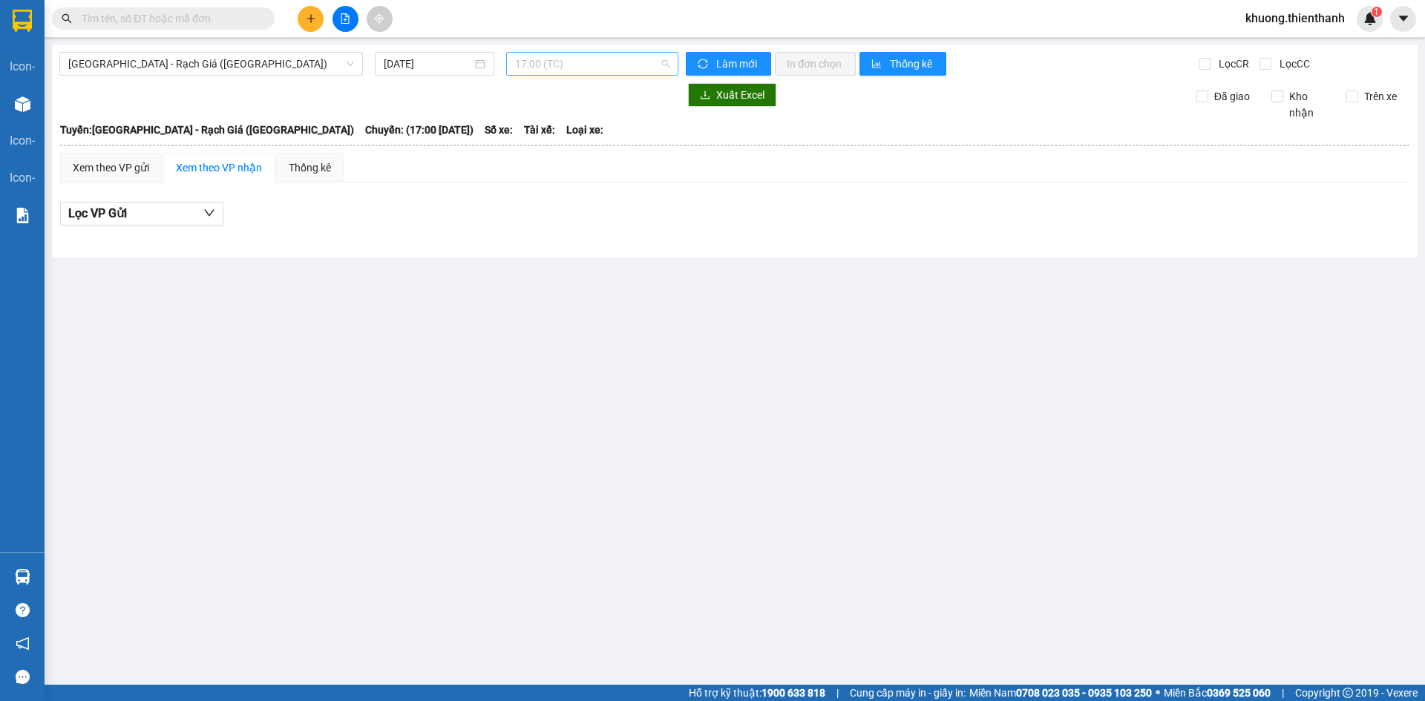
click at [555, 53] on span "17:00 (TC)" at bounding box center [592, 64] width 154 height 22
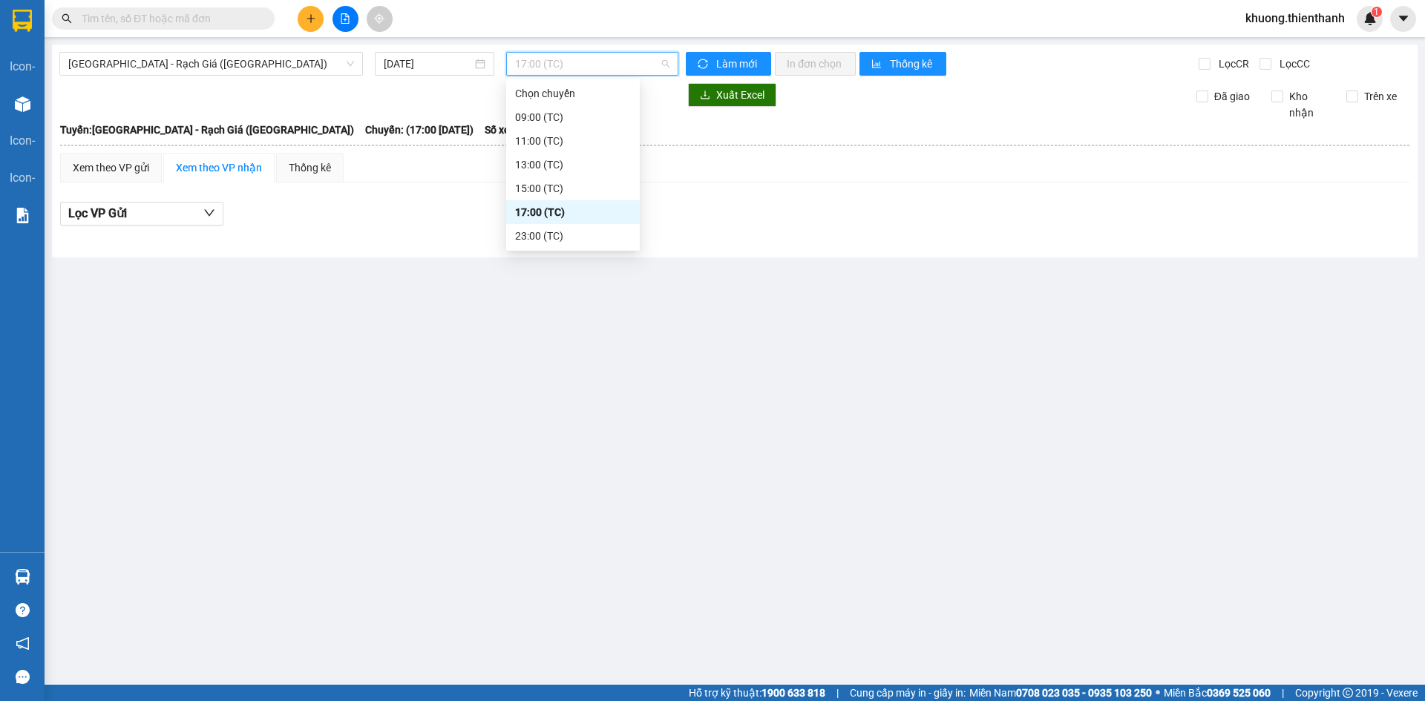
click at [572, 219] on div "17:00 (TC)" at bounding box center [573, 212] width 116 height 16
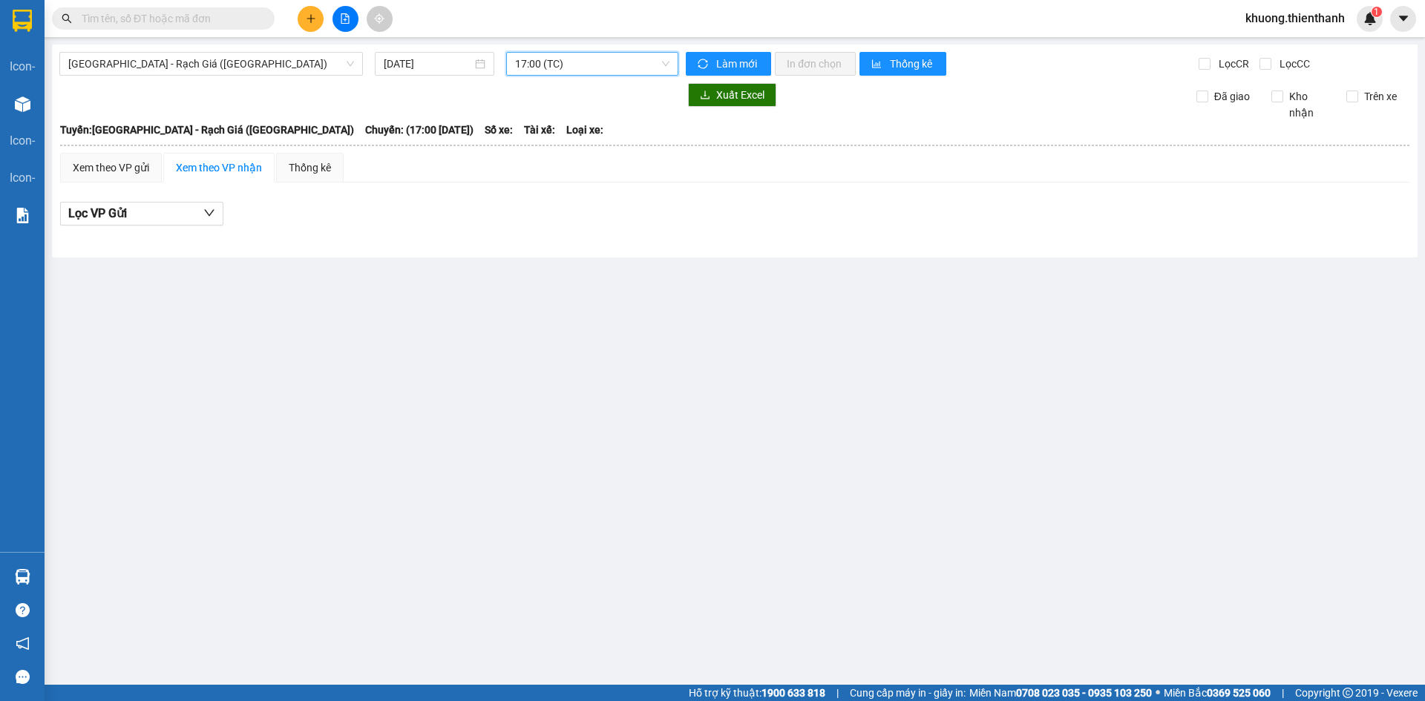
click at [570, 67] on span "17:00 (TC)" at bounding box center [592, 64] width 154 height 22
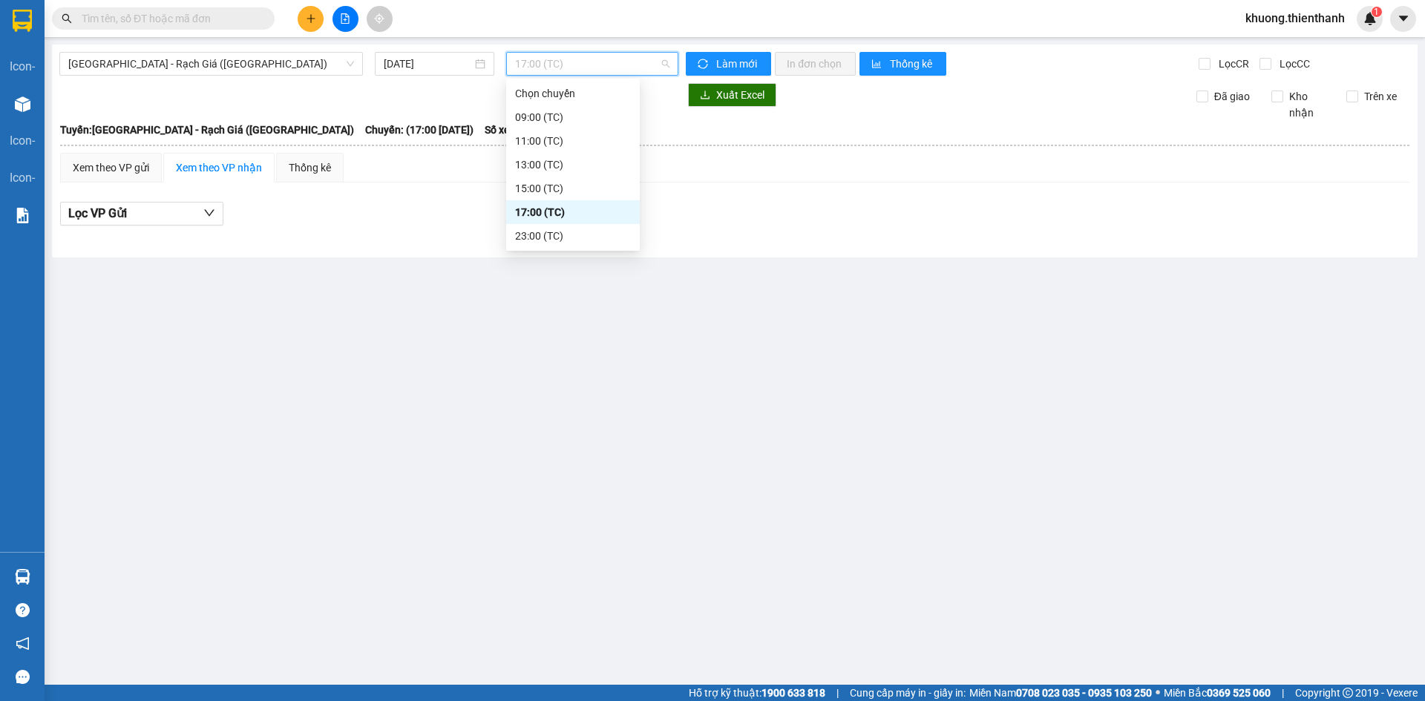
click at [560, 241] on div "23:00 (TC)" at bounding box center [573, 236] width 116 height 16
click at [587, 346] on main "Sài Gòn - Rạch Giá (Hàng Hoá) 12/08/2025 23:00 23:00 (TC) Làm mới In đơn chọn T…" at bounding box center [712, 342] width 1425 height 685
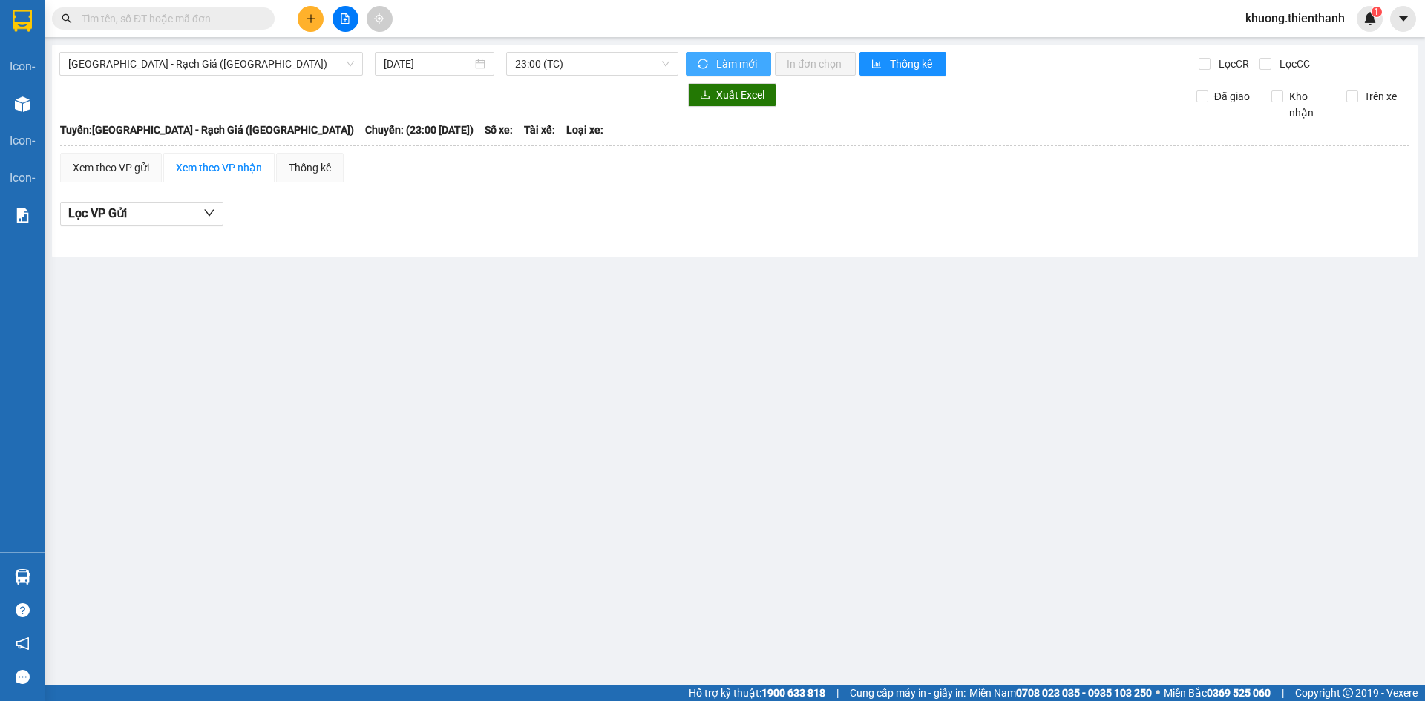
click at [723, 56] on span "Làm mới" at bounding box center [737, 64] width 43 height 16
click at [461, 64] on input "[DATE]" at bounding box center [428, 64] width 88 height 16
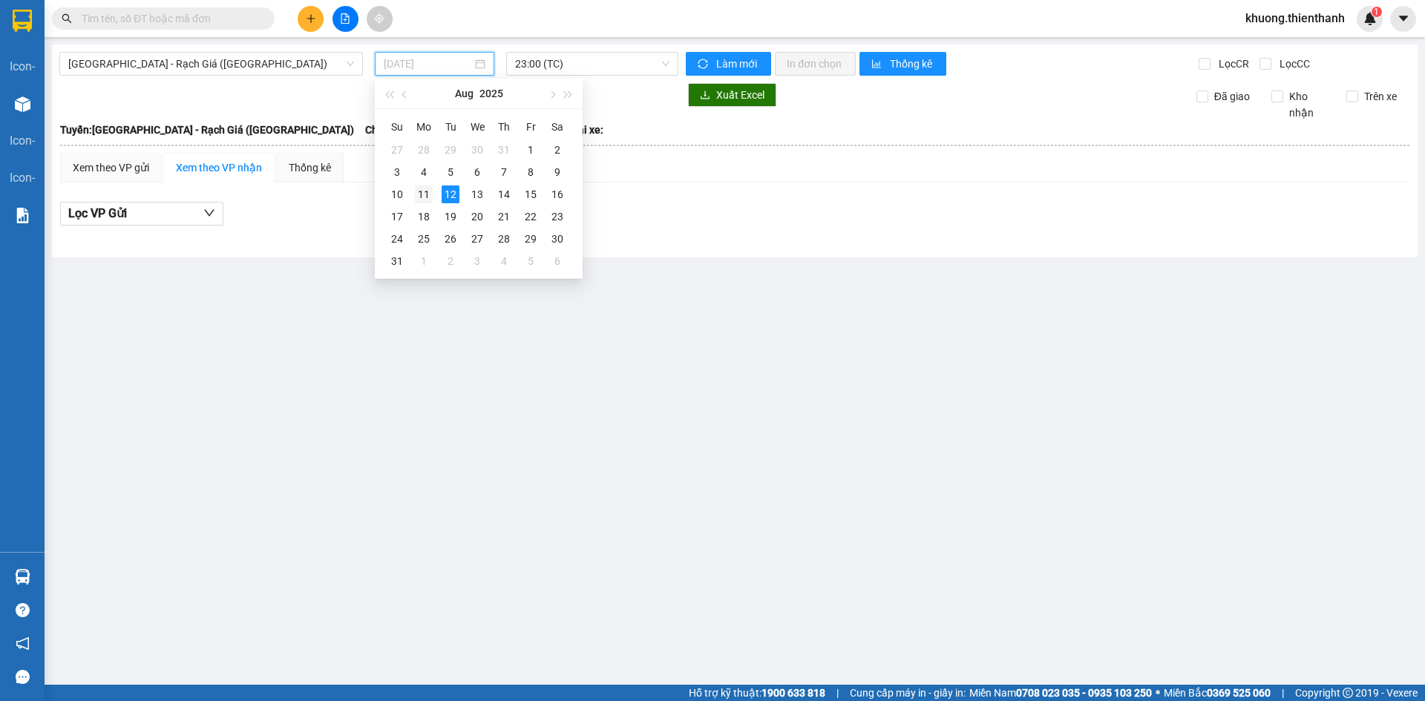
click at [430, 202] on div "11" at bounding box center [424, 194] width 18 height 18
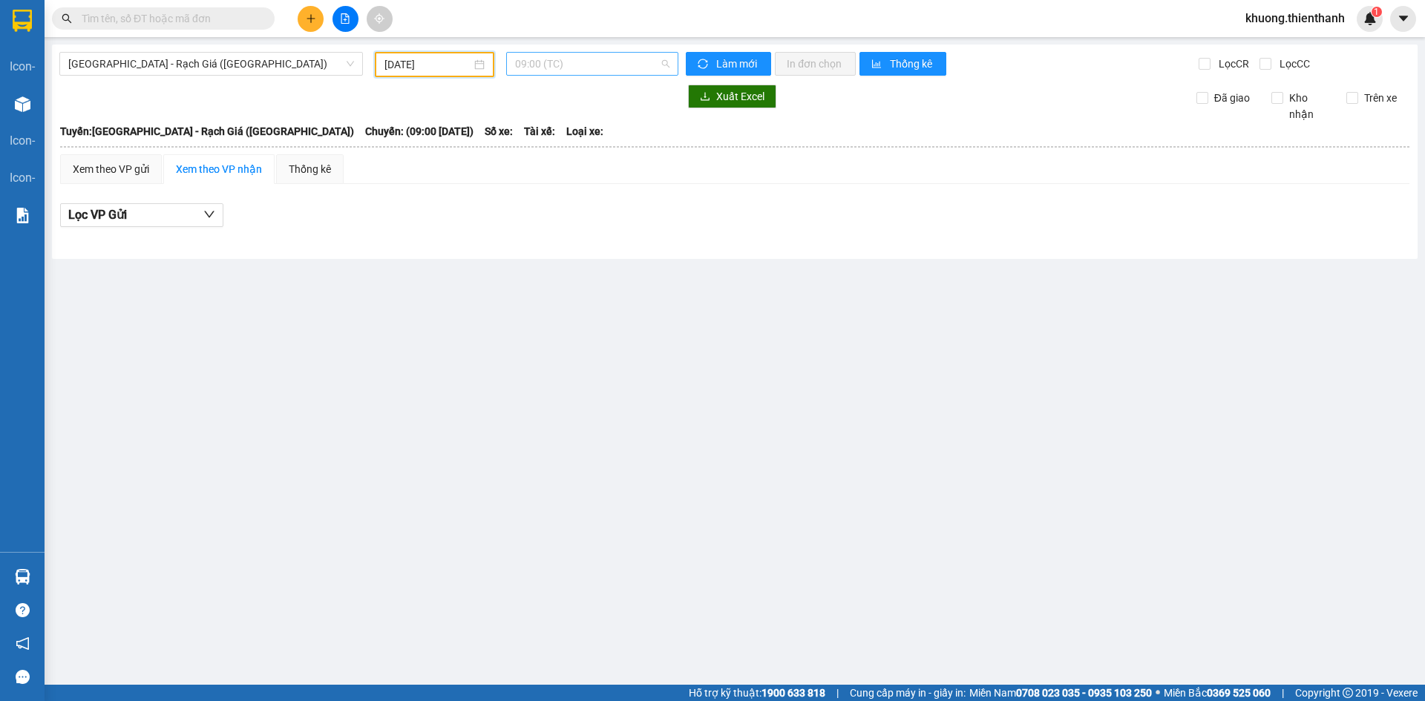
click at [602, 62] on span "09:00 (TC)" at bounding box center [592, 64] width 154 height 22
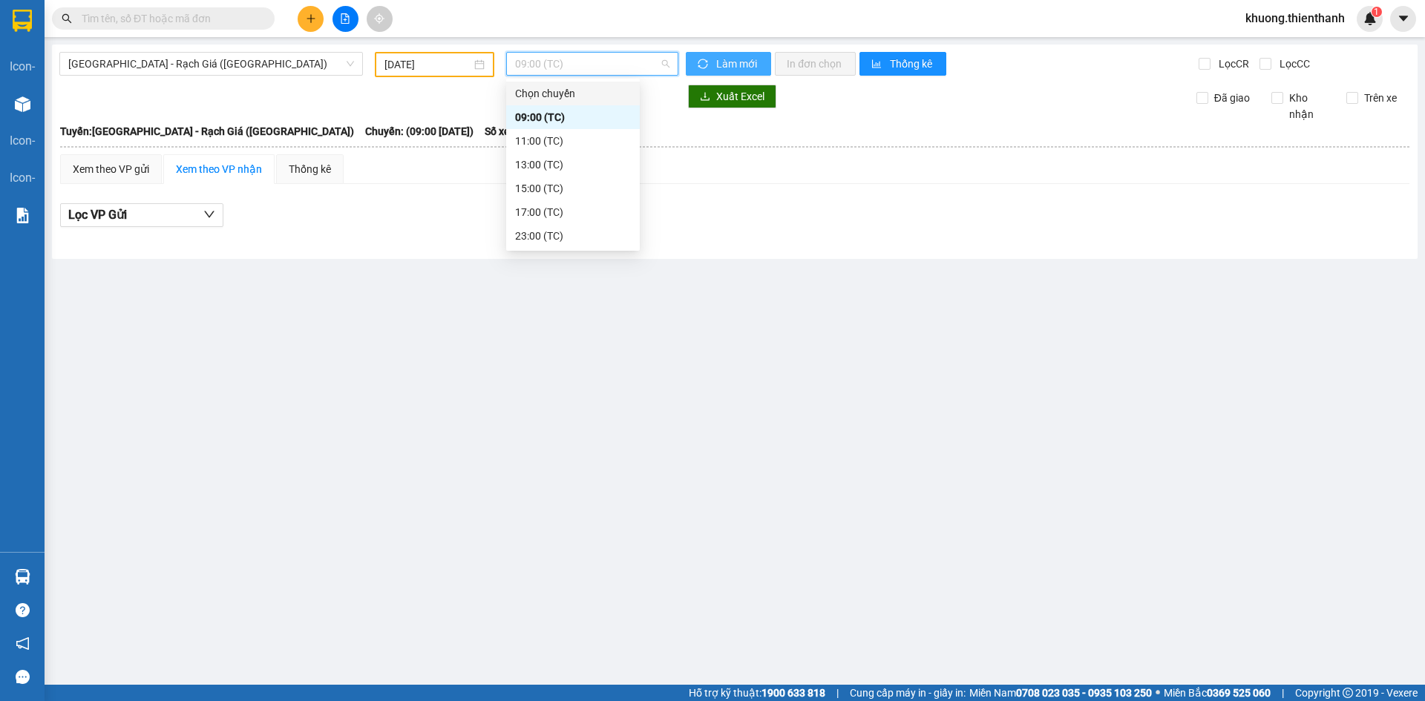
click at [731, 61] on span "Làm mới" at bounding box center [737, 64] width 43 height 16
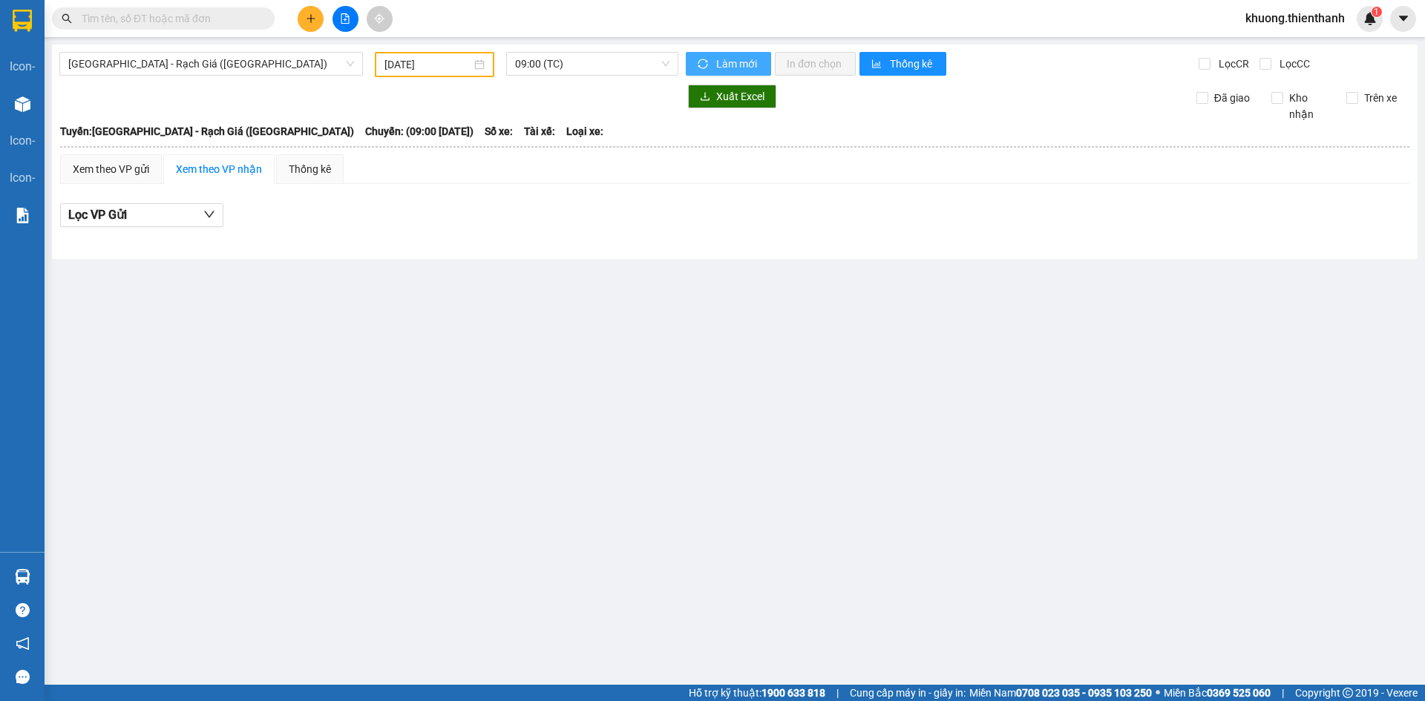
click at [602, 69] on span "09:00 (TC)" at bounding box center [592, 64] width 154 height 22
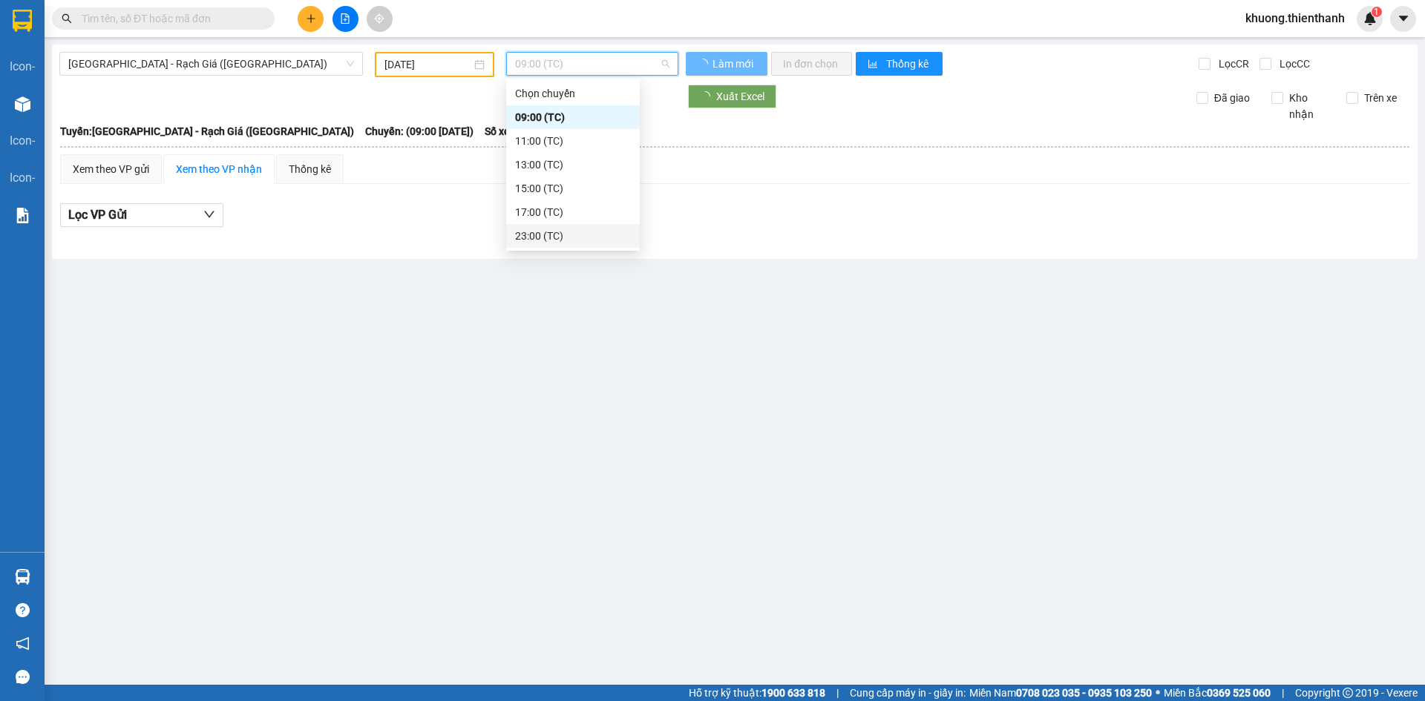
click at [579, 237] on div "23:00 (TC)" at bounding box center [573, 236] width 116 height 16
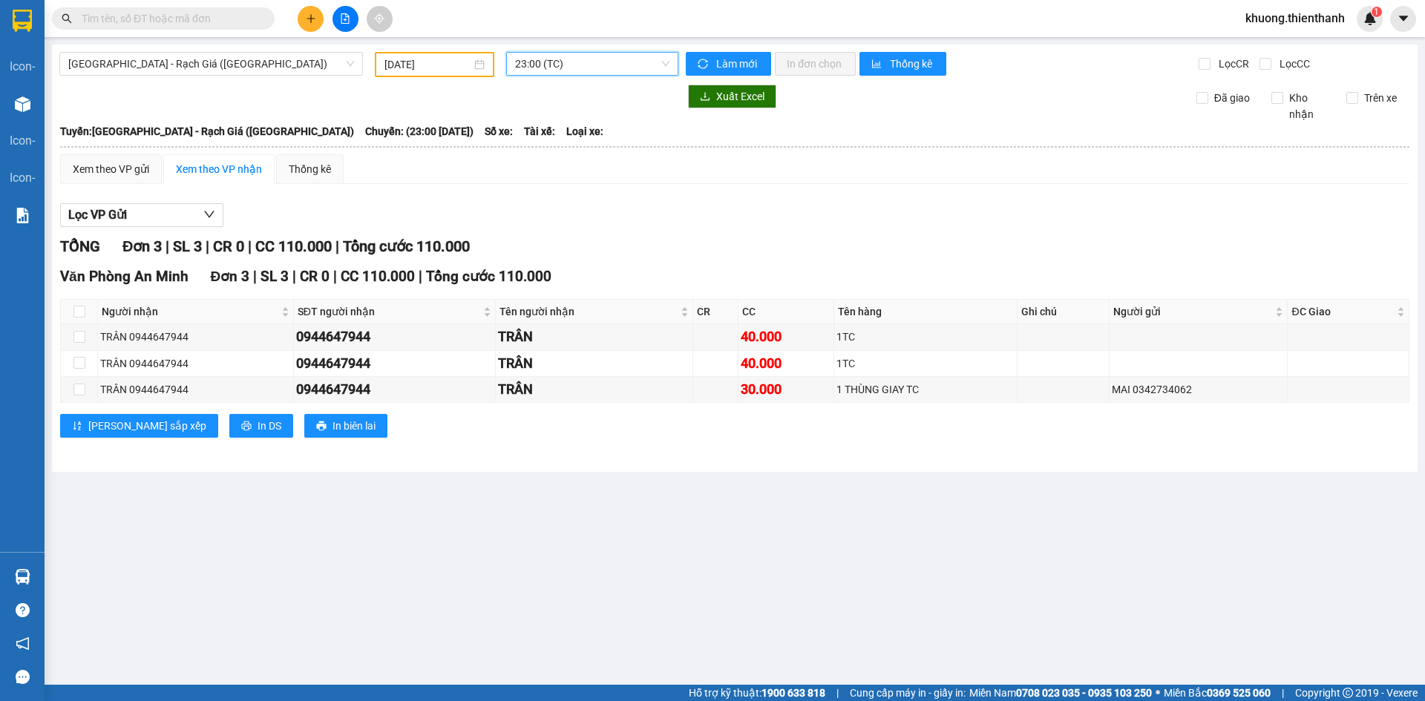
click at [489, 62] on div "11/08/2025" at bounding box center [434, 64] width 119 height 25
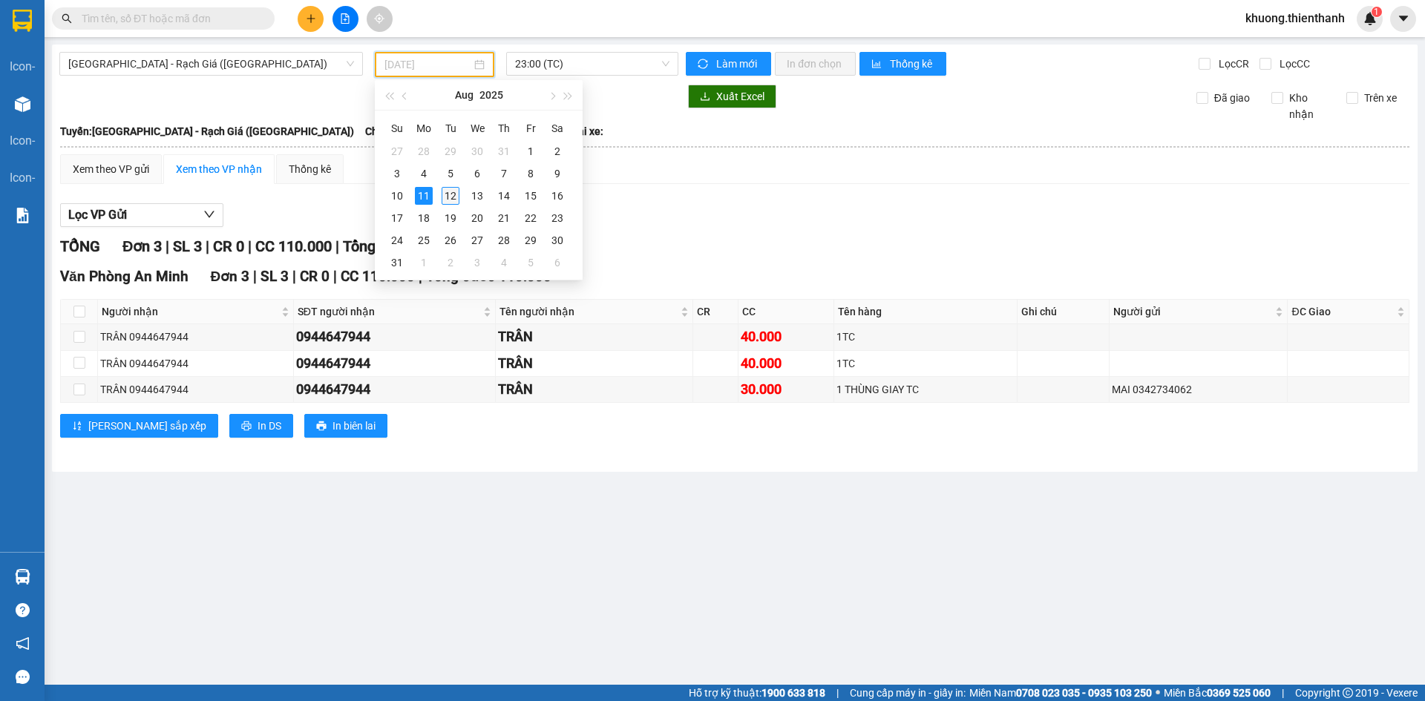
click at [450, 188] on div "12" at bounding box center [450, 196] width 18 height 18
type input "[DATE]"
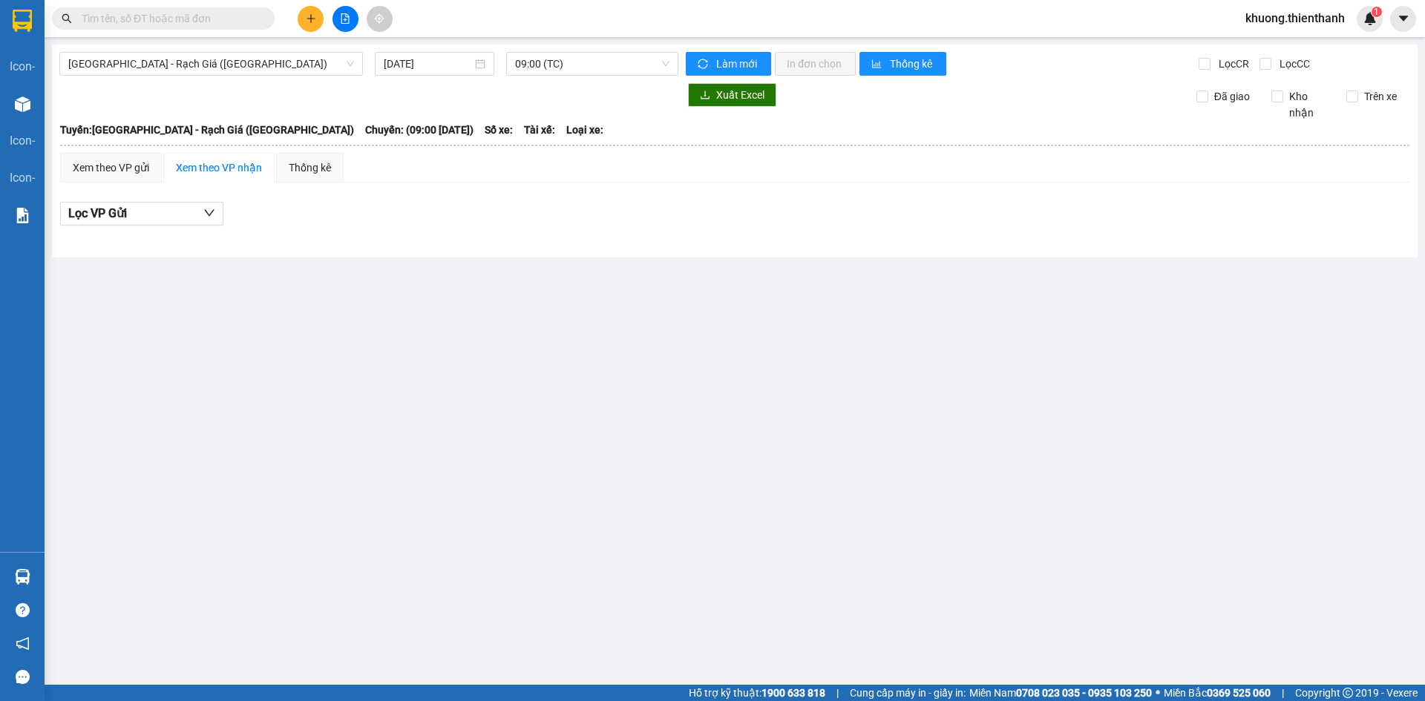
click at [558, 42] on main "Sài Gòn - Rạch Giá (Hàng Hoá) 12/08/2025 09:00 (TC) Làm mới In đơn chọn Thống k…" at bounding box center [712, 342] width 1425 height 685
click at [559, 57] on span "09:00 (TC)" at bounding box center [592, 64] width 154 height 22
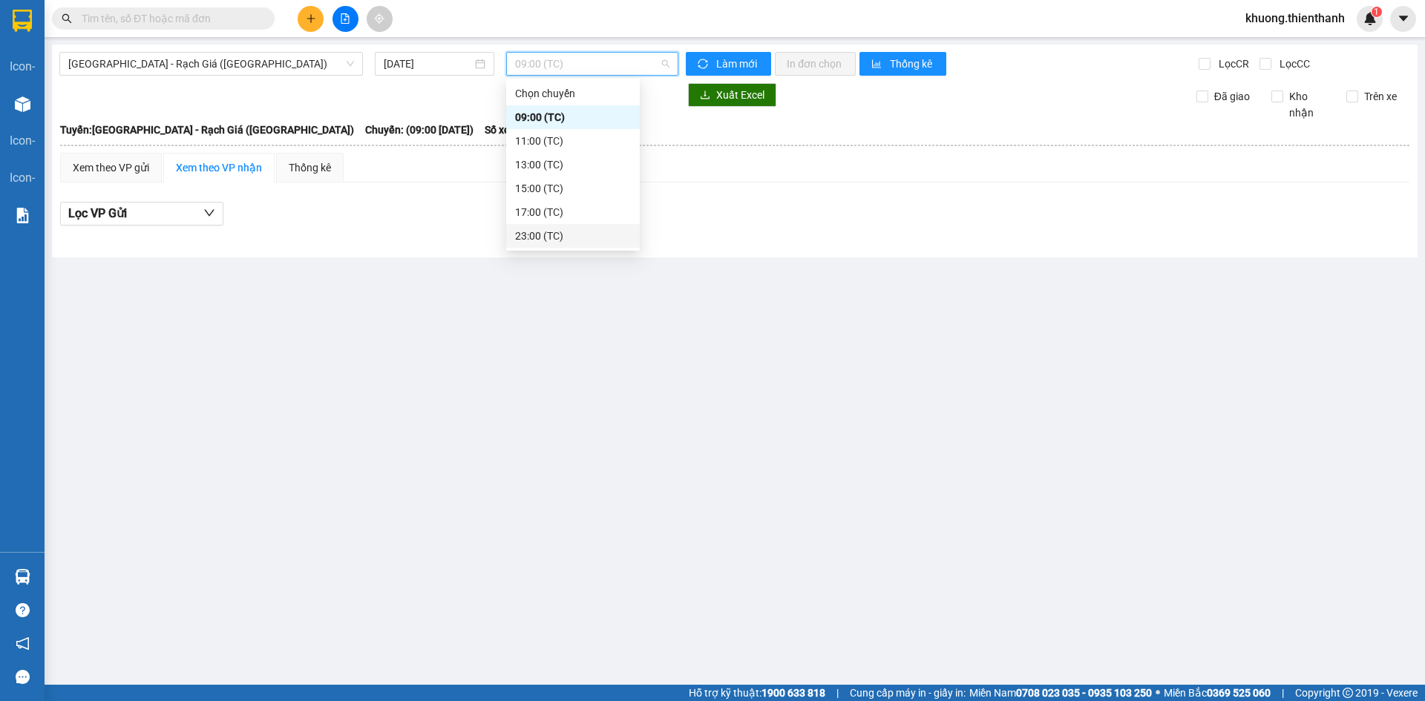
click at [542, 235] on div "23:00 (TC)" at bounding box center [573, 236] width 116 height 16
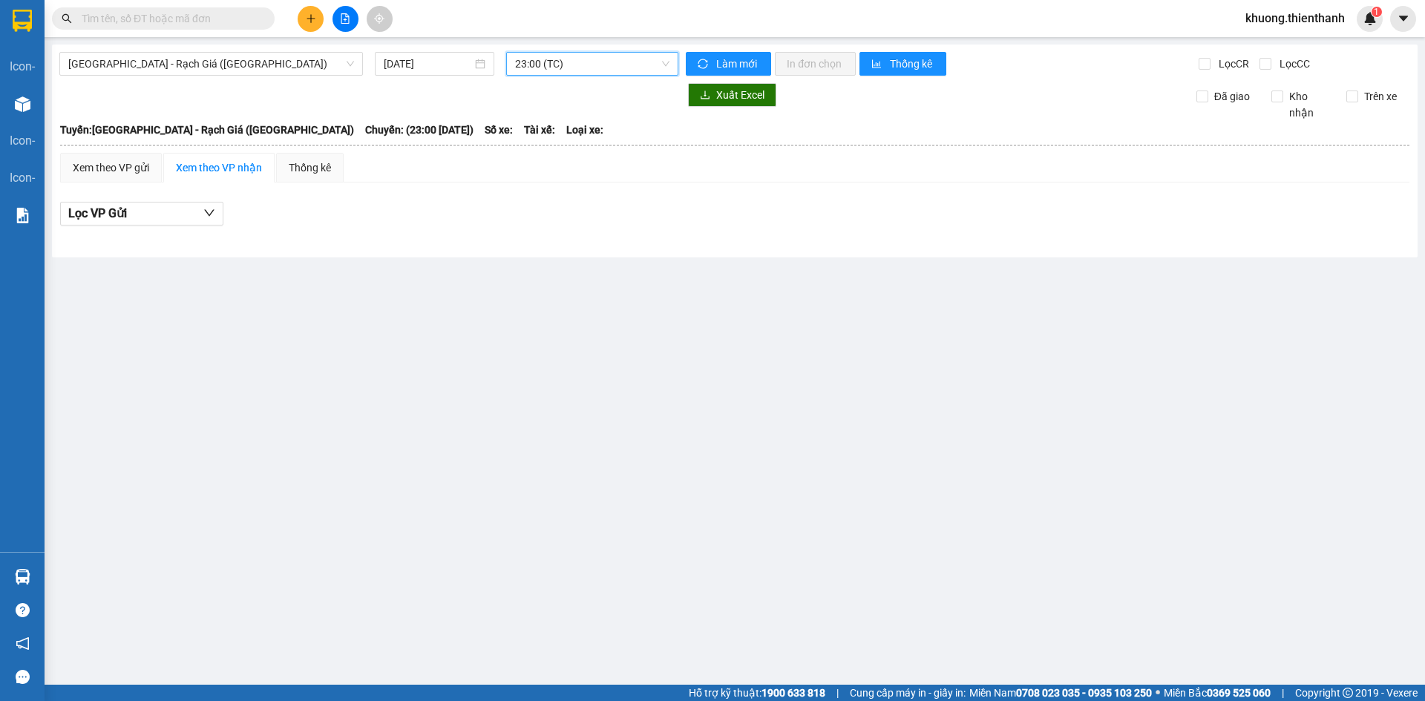
click at [567, 71] on span "23:00 (TC)" at bounding box center [592, 64] width 154 height 22
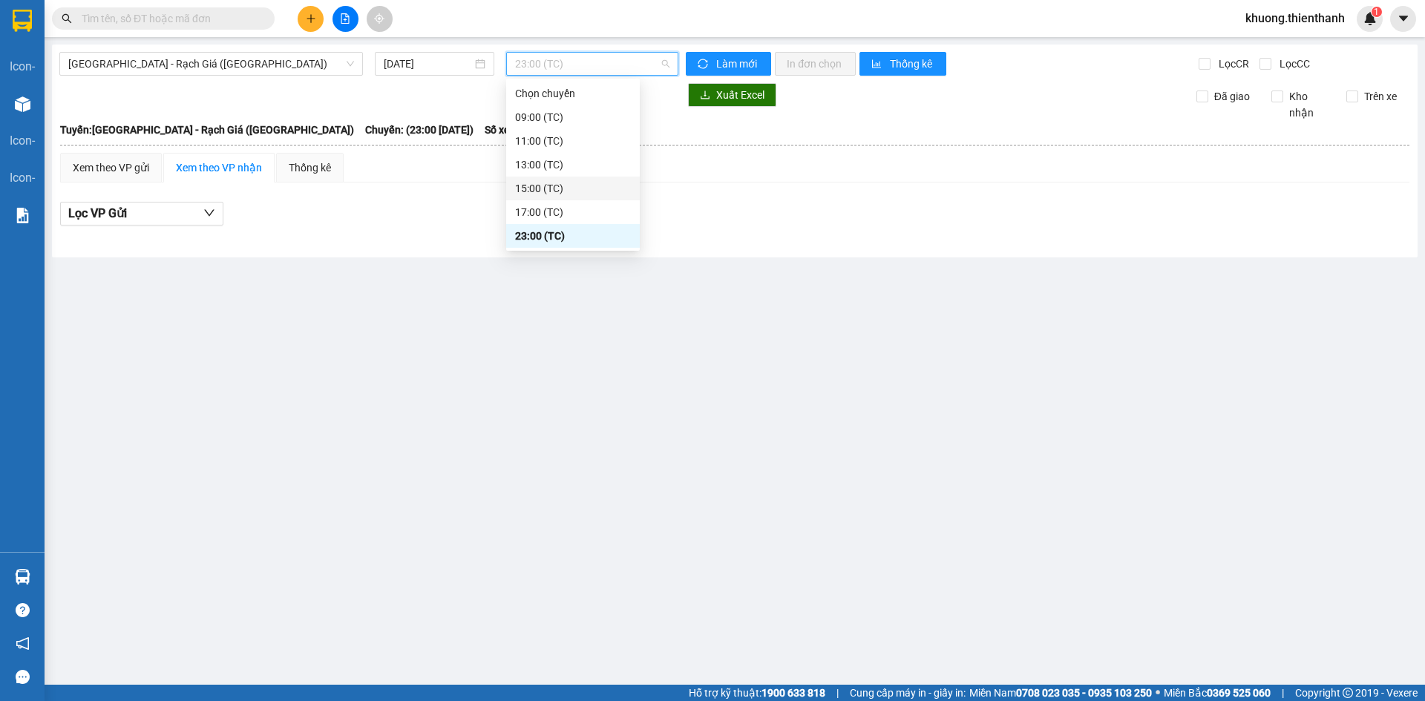
click at [548, 213] on div "17:00 (TC)" at bounding box center [573, 212] width 116 height 16
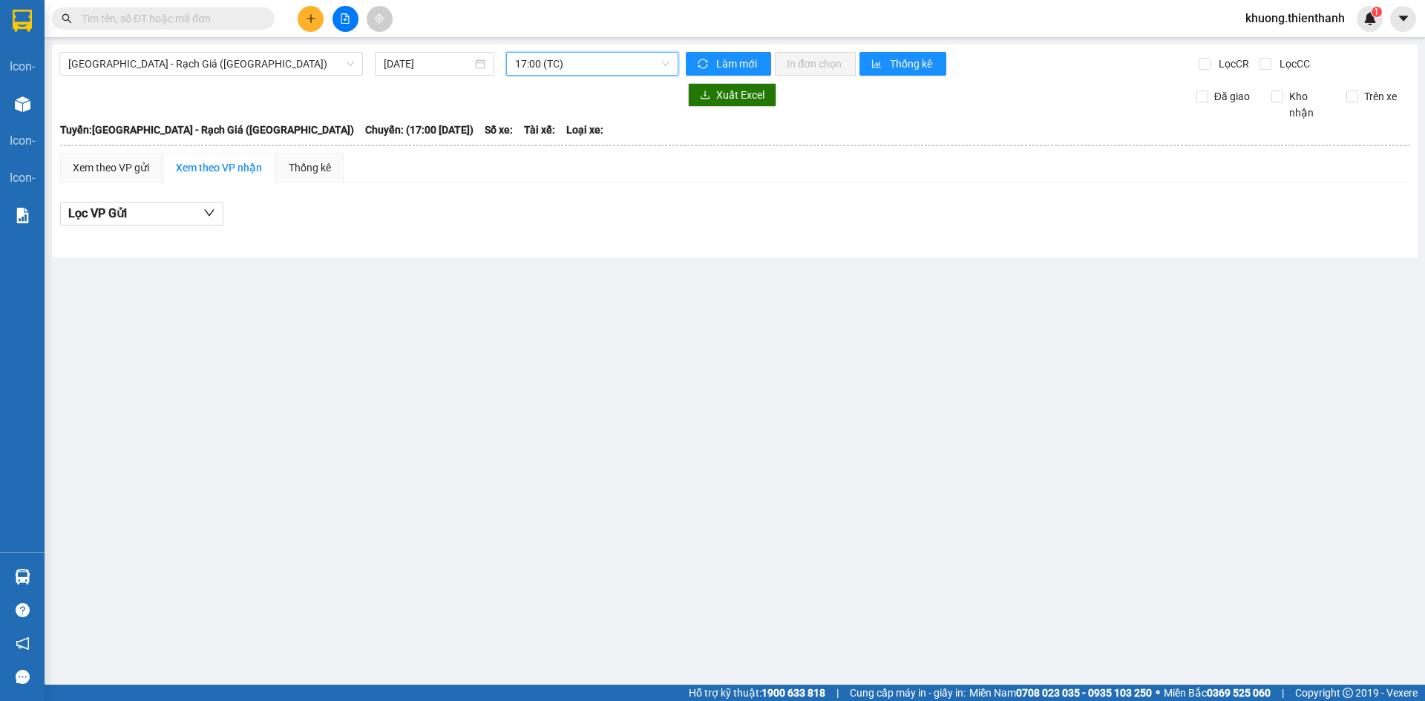
click at [550, 56] on span "17:00 (TC)" at bounding box center [592, 64] width 154 height 22
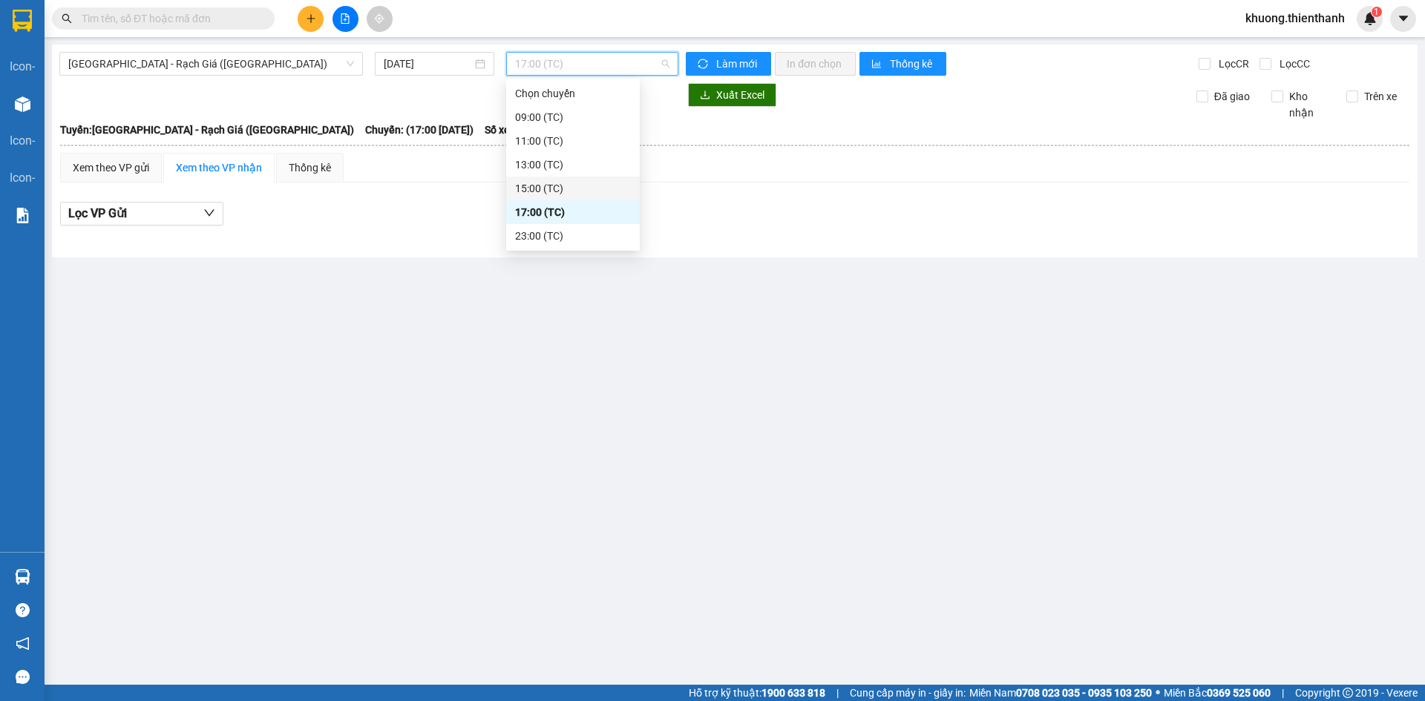
click at [550, 183] on div "15:00 (TC)" at bounding box center [573, 188] width 116 height 16
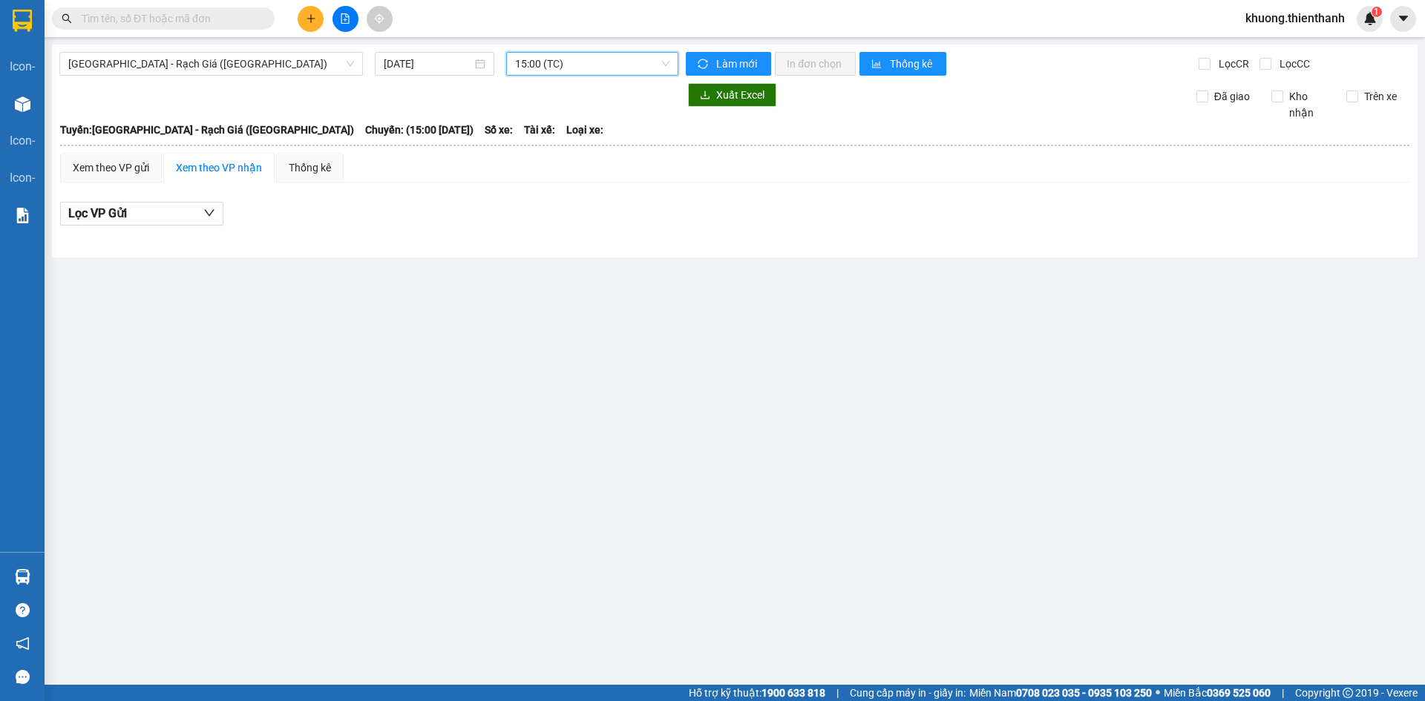
click at [544, 65] on span "15:00 (TC)" at bounding box center [592, 64] width 154 height 22
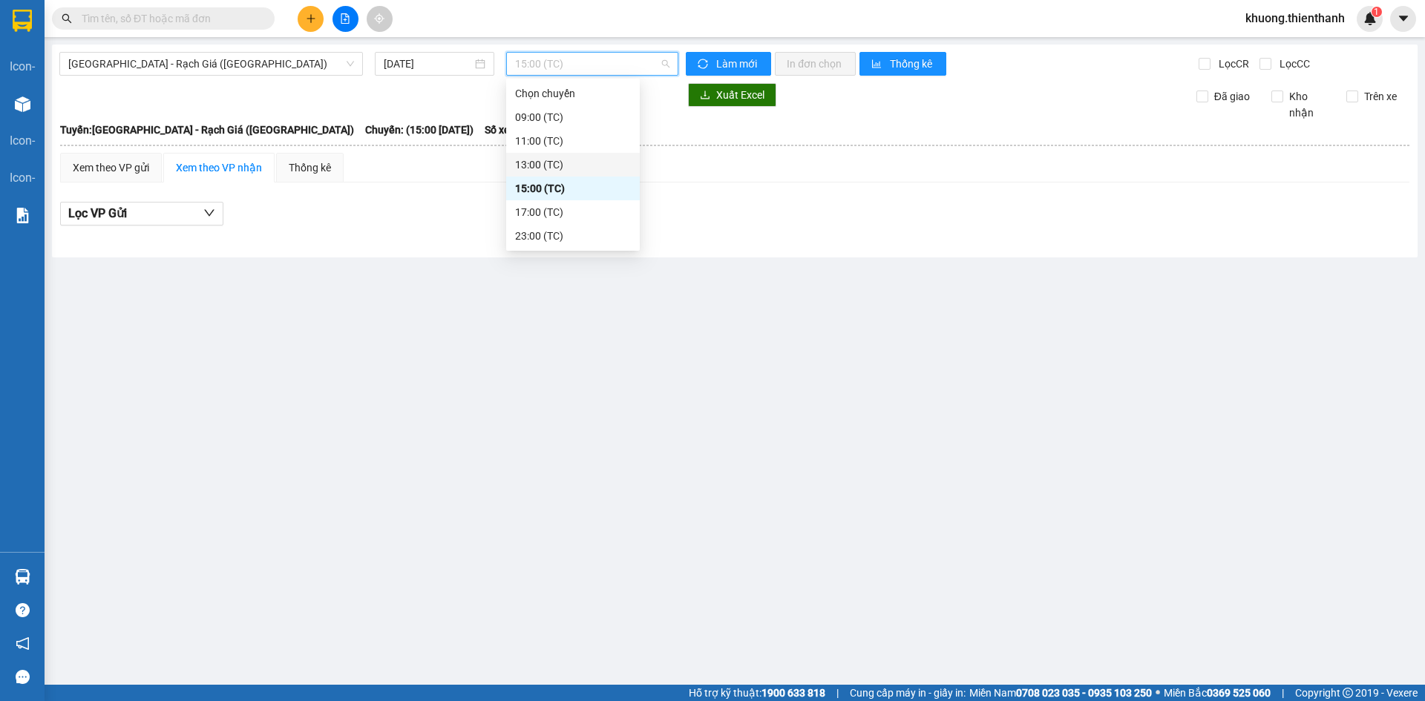
click at [552, 166] on div "13:00 (TC)" at bounding box center [573, 165] width 116 height 16
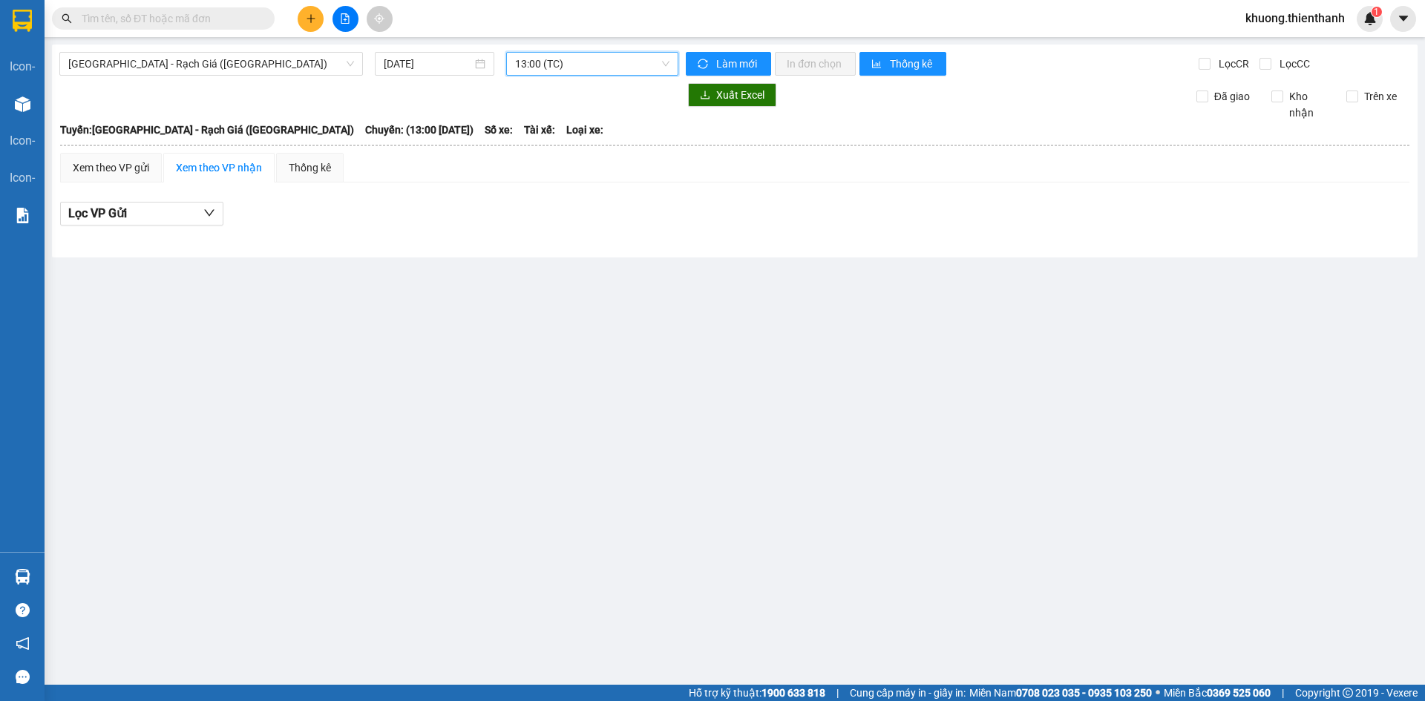
click at [556, 62] on span "13:00 (TC)" at bounding box center [592, 64] width 154 height 22
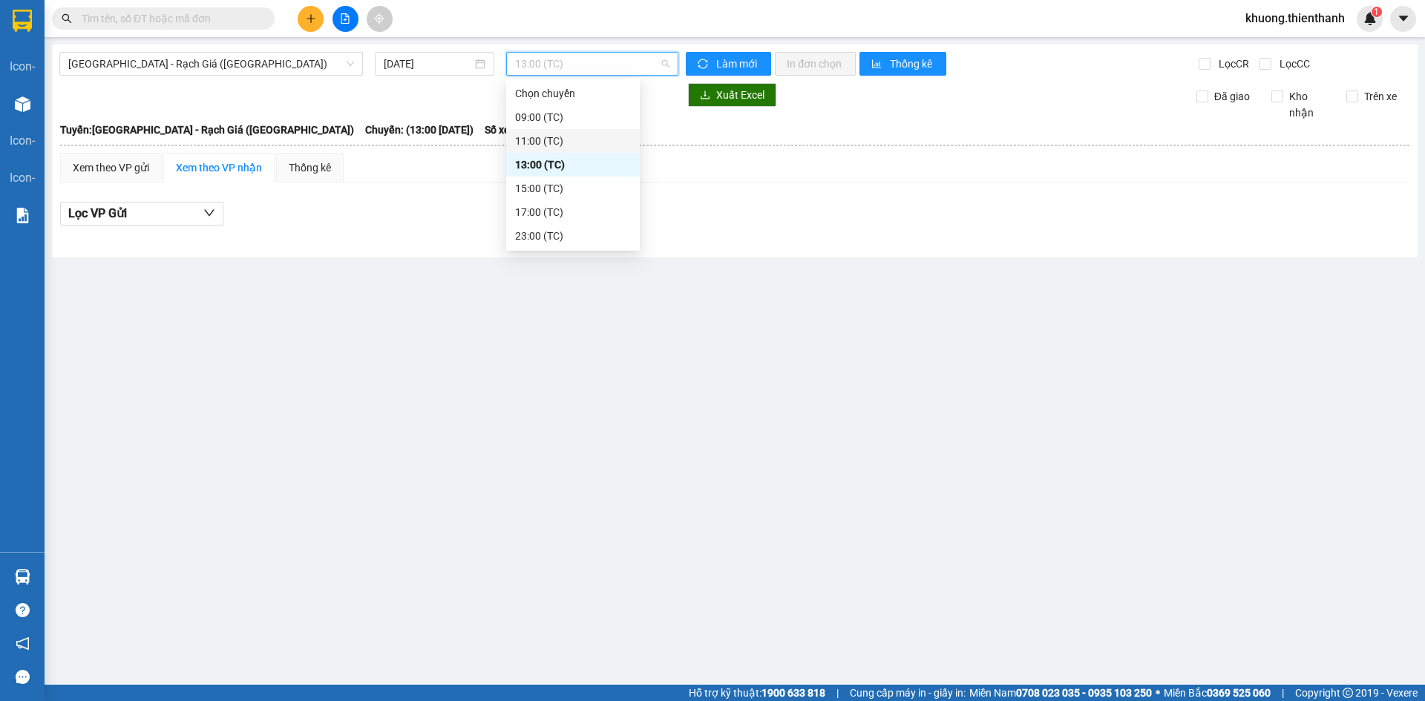
click at [551, 132] on div "11:00 (TC)" at bounding box center [573, 141] width 134 height 24
click at [545, 68] on span "11:00 (TC)" at bounding box center [592, 64] width 154 height 22
click at [547, 235] on div "23:00 (TC)" at bounding box center [573, 236] width 116 height 16
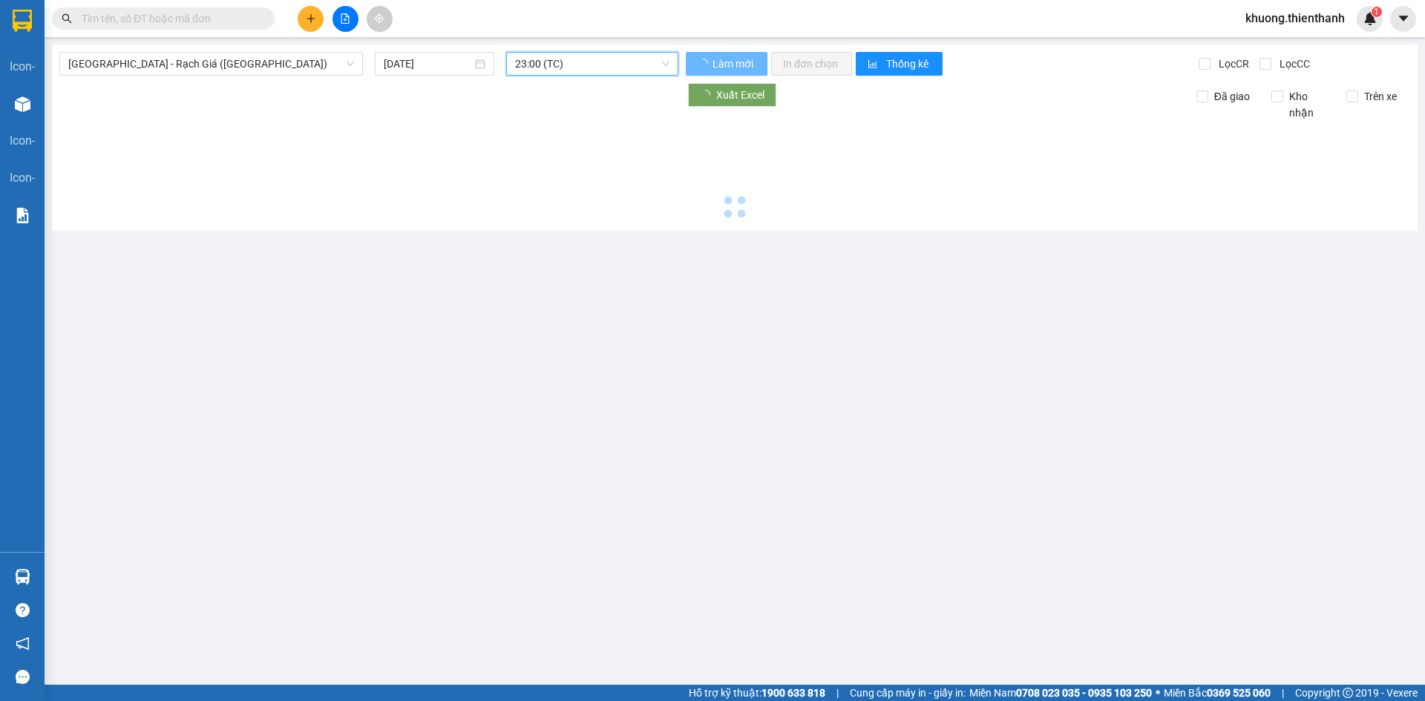
click at [386, 305] on main "Sài Gòn - Rạch Giá (Hàng Hoá) 12/08/2025 23:00 23:00 (TC) Làm mới In đơn chọn T…" at bounding box center [712, 342] width 1425 height 685
